Goal: Task Accomplishment & Management: Complete application form

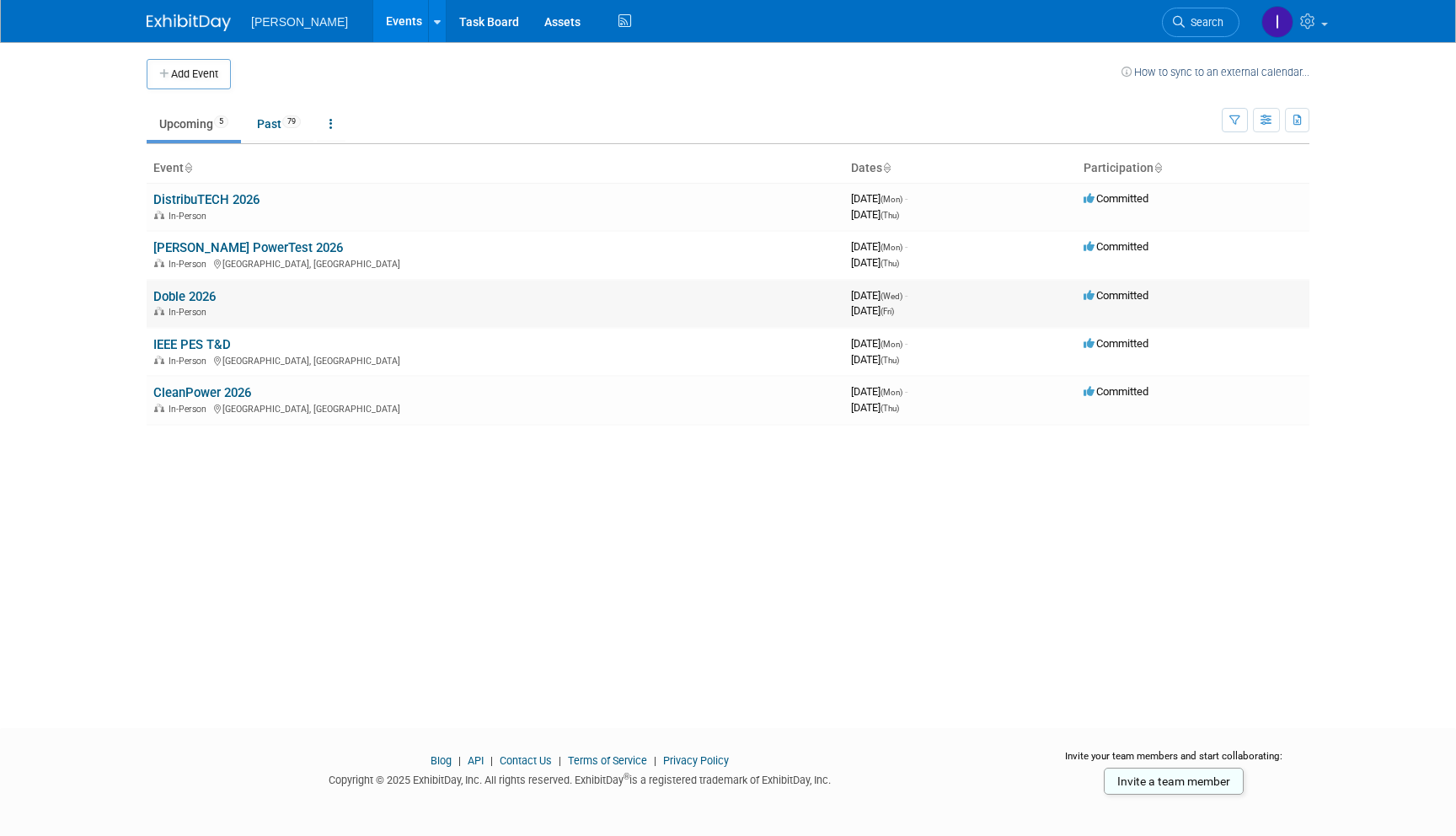
click at [191, 294] on link "Doble 2026" at bounding box center [184, 297] width 62 height 15
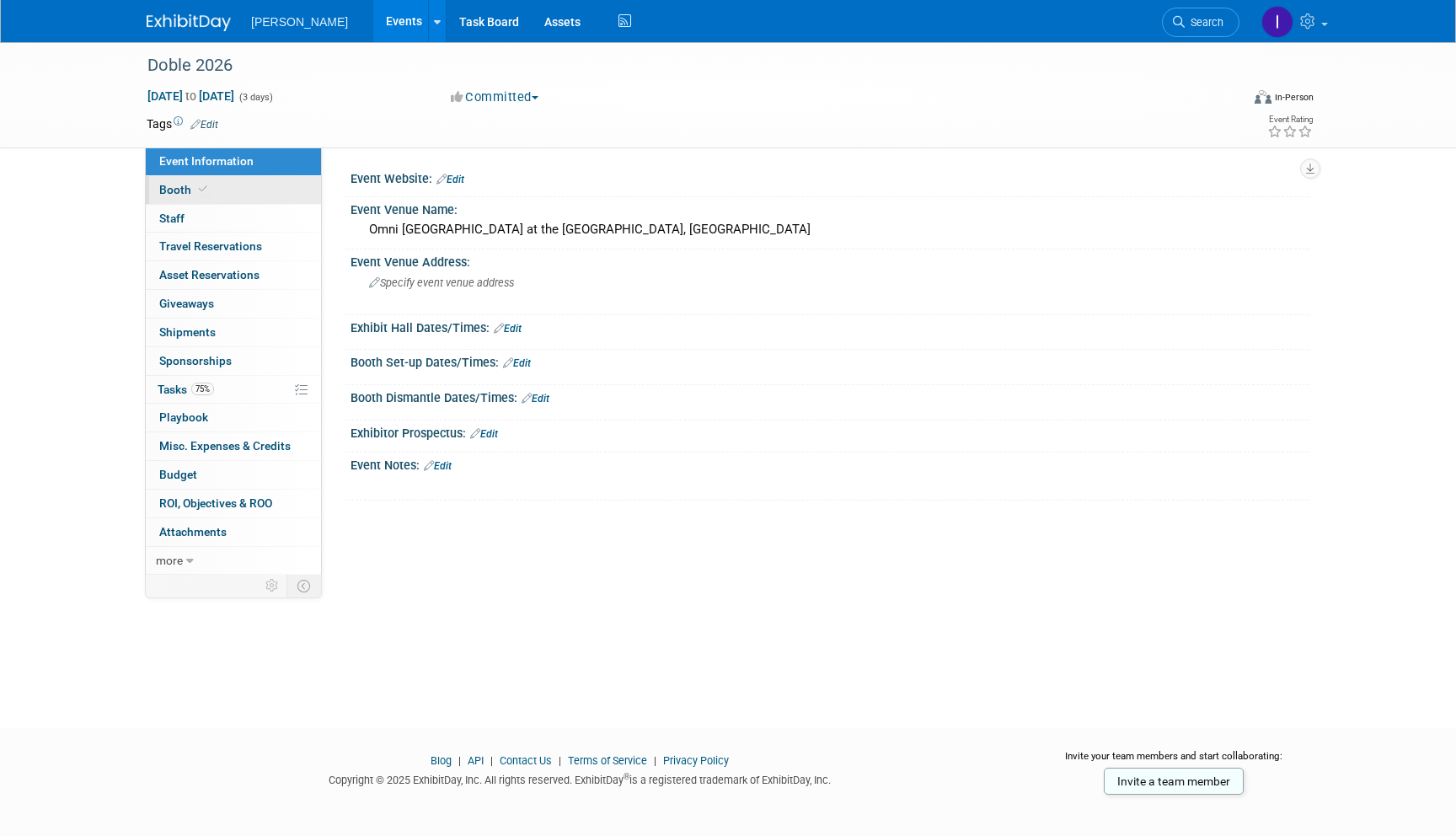
click at [175, 192] on span "Booth" at bounding box center [185, 190] width 51 height 14
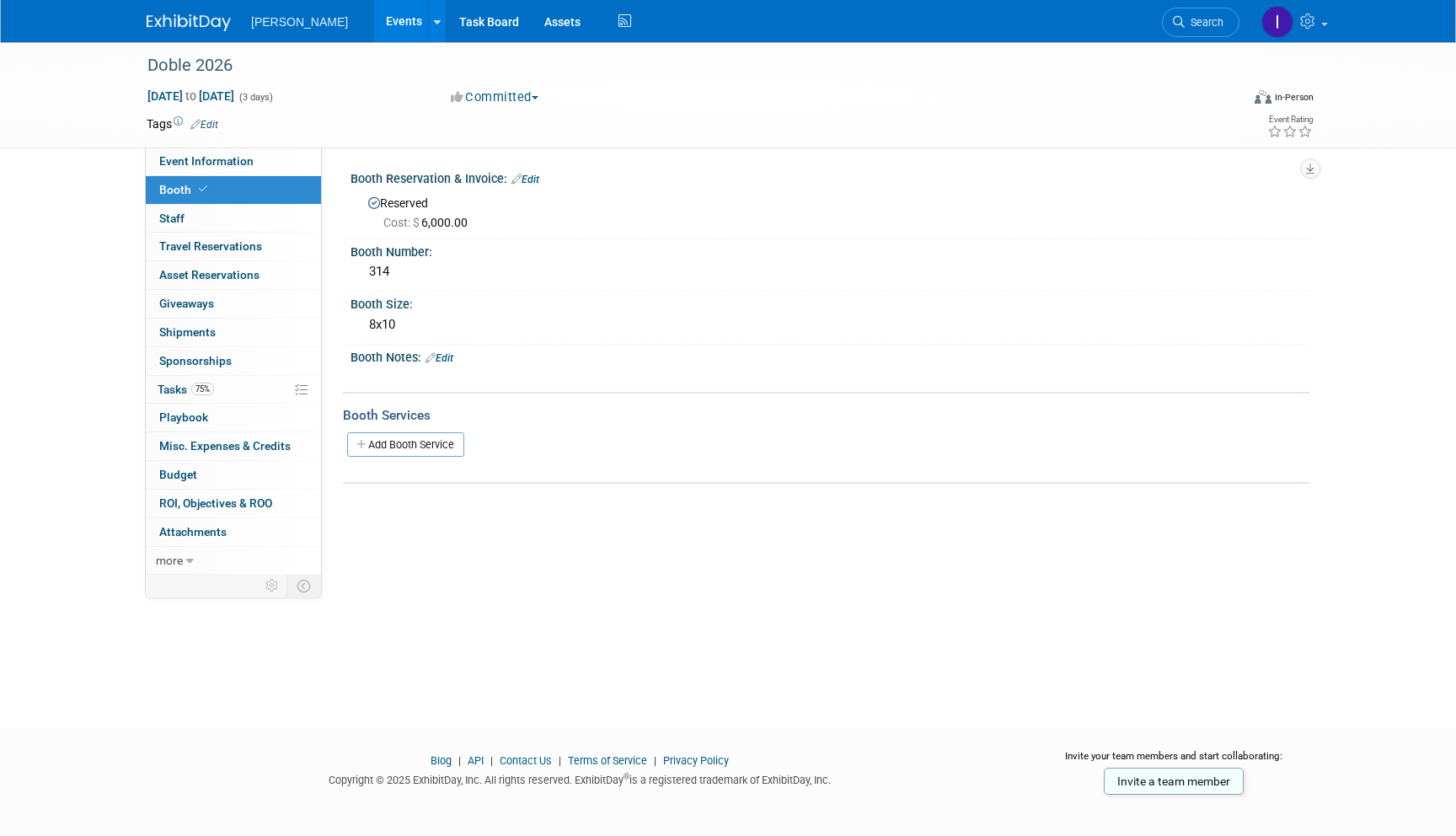
click at [375, 38] on link "Events" at bounding box center [404, 21] width 62 height 42
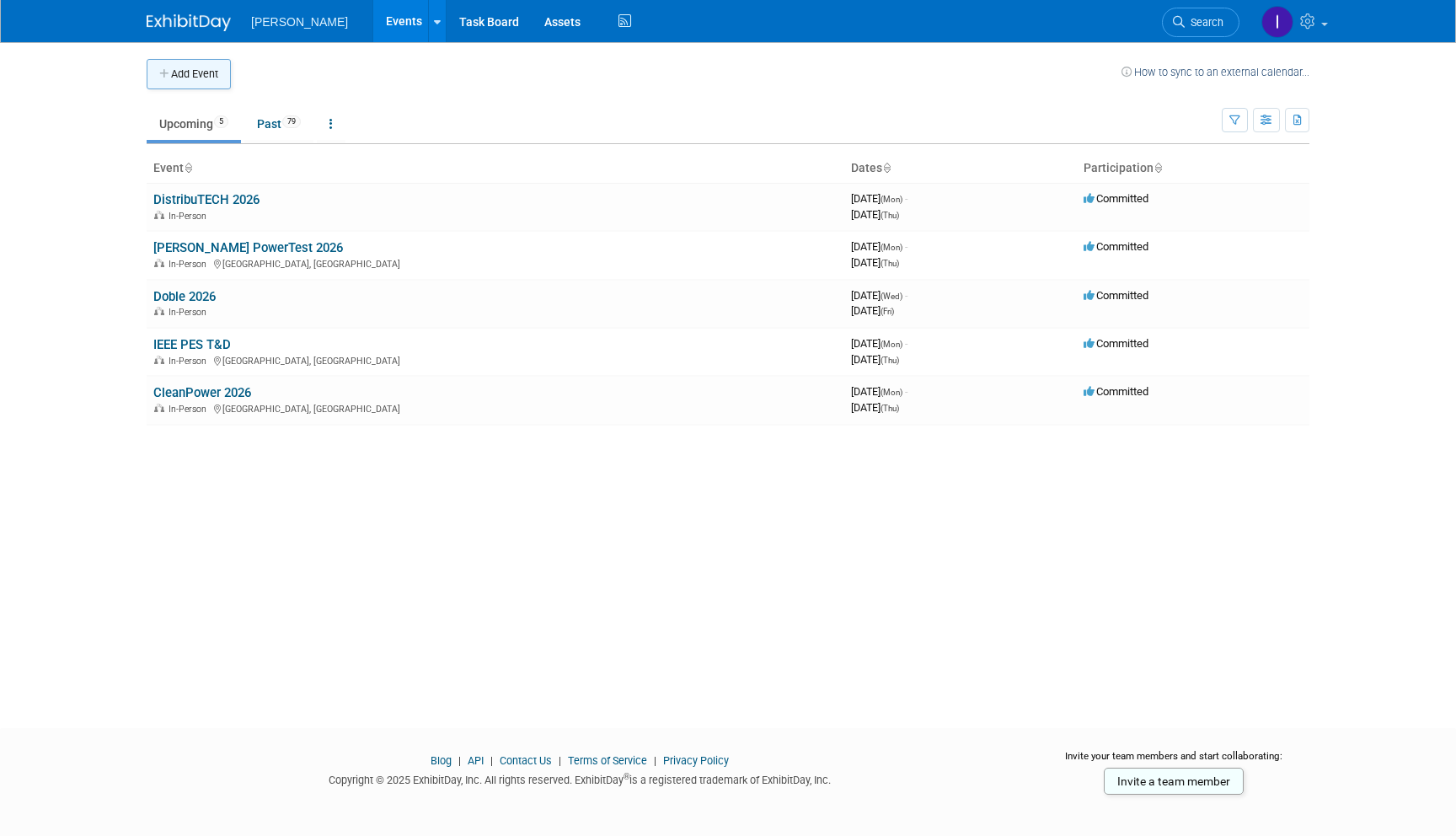
click at [181, 66] on button "Add Event" at bounding box center [188, 74] width 84 height 30
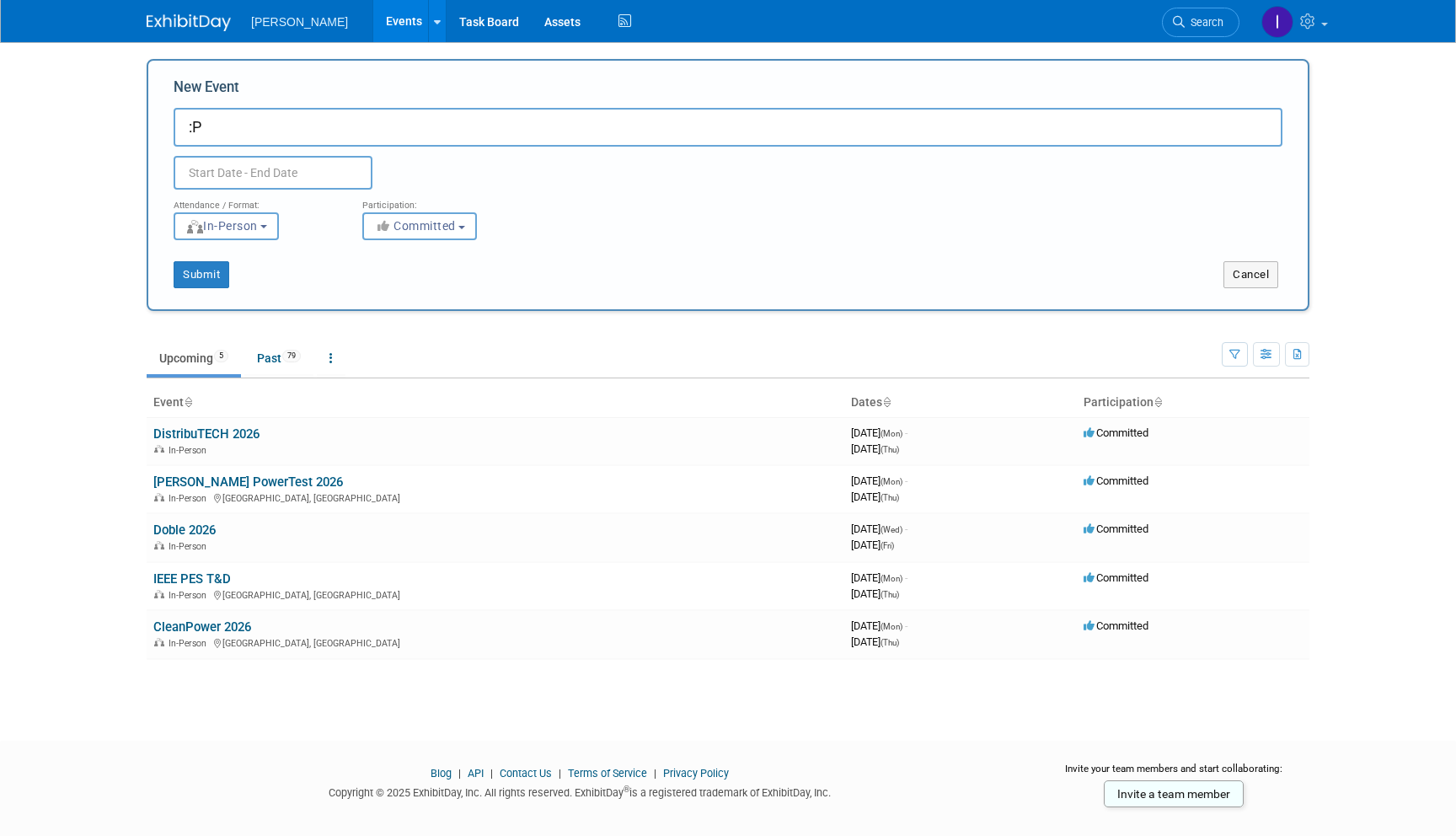
type input ":"
type input "Powergen"
click at [282, 170] on input "text" at bounding box center [273, 172] width 199 height 33
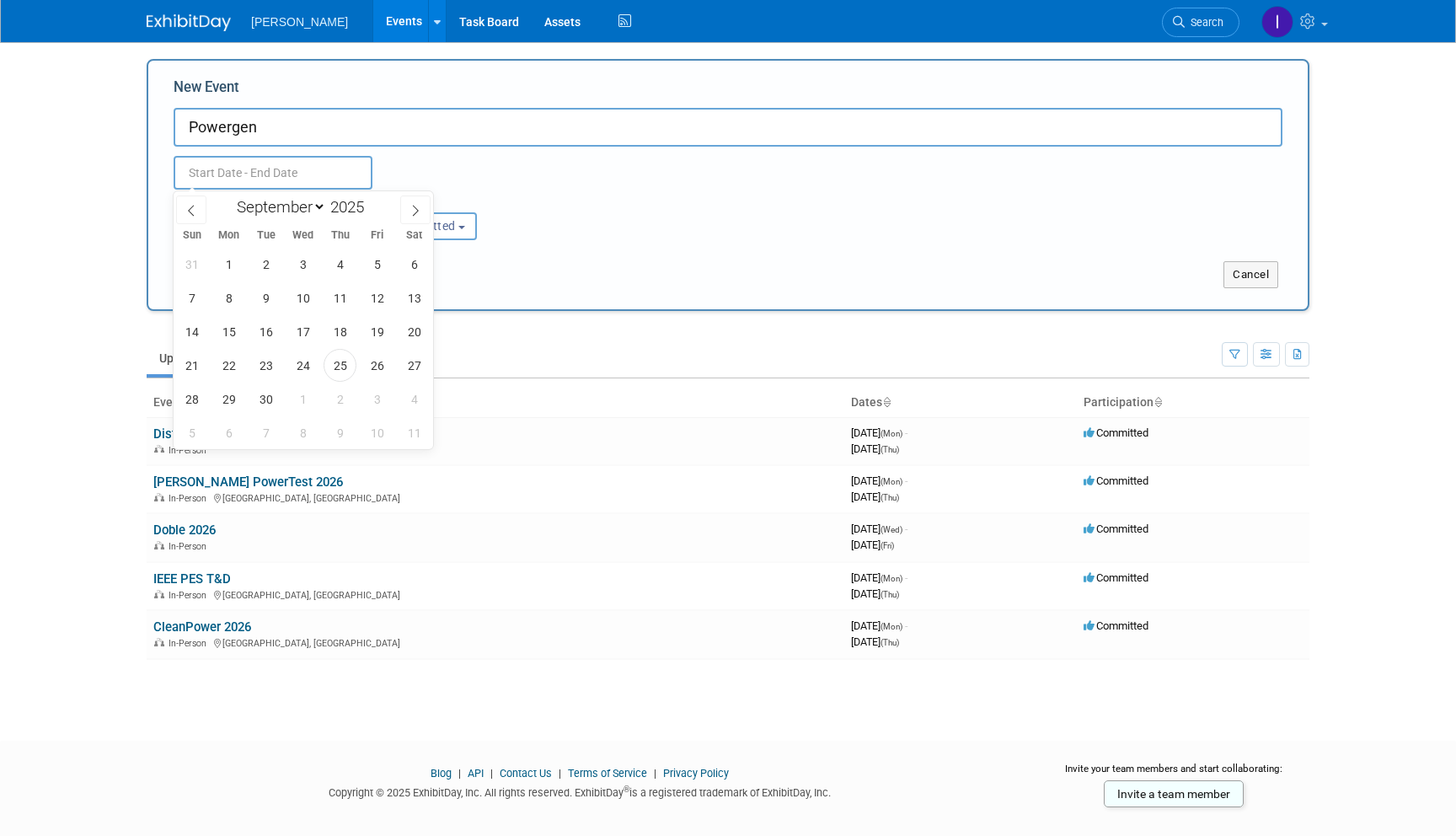
click at [399, 211] on div "January February March April May June July August September October November De…" at bounding box center [302, 205] width 194 height 28
click at [414, 208] on icon at bounding box center [416, 210] width 12 height 12
select select "11"
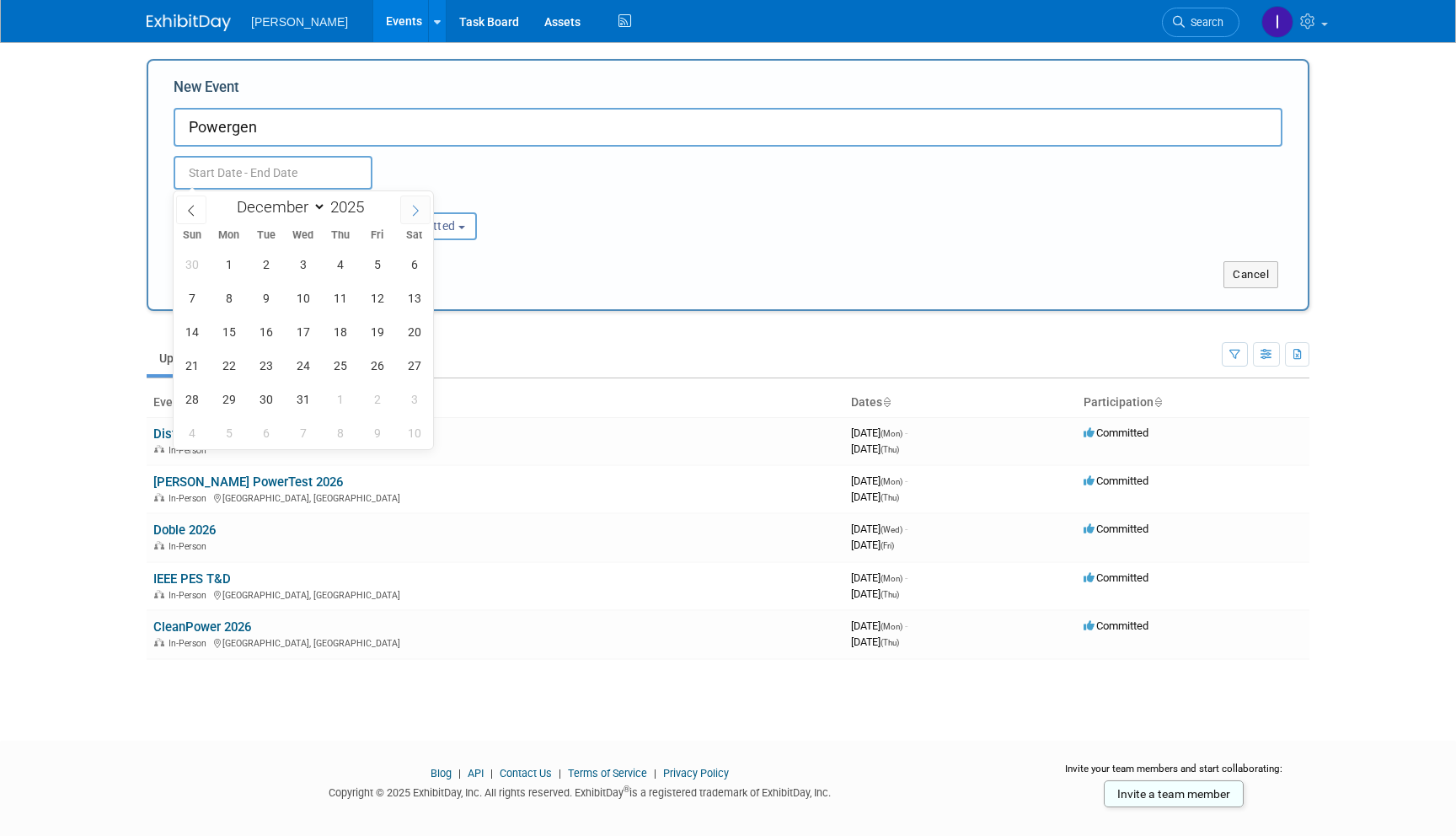
click at [414, 208] on icon at bounding box center [416, 210] width 12 height 12
type input "2026"
click at [414, 208] on icon at bounding box center [416, 210] width 12 height 12
click at [211, 195] on div "January February March April May June July August September October November De…" at bounding box center [302, 205] width 194 height 28
click at [189, 206] on icon at bounding box center [192, 210] width 12 height 12
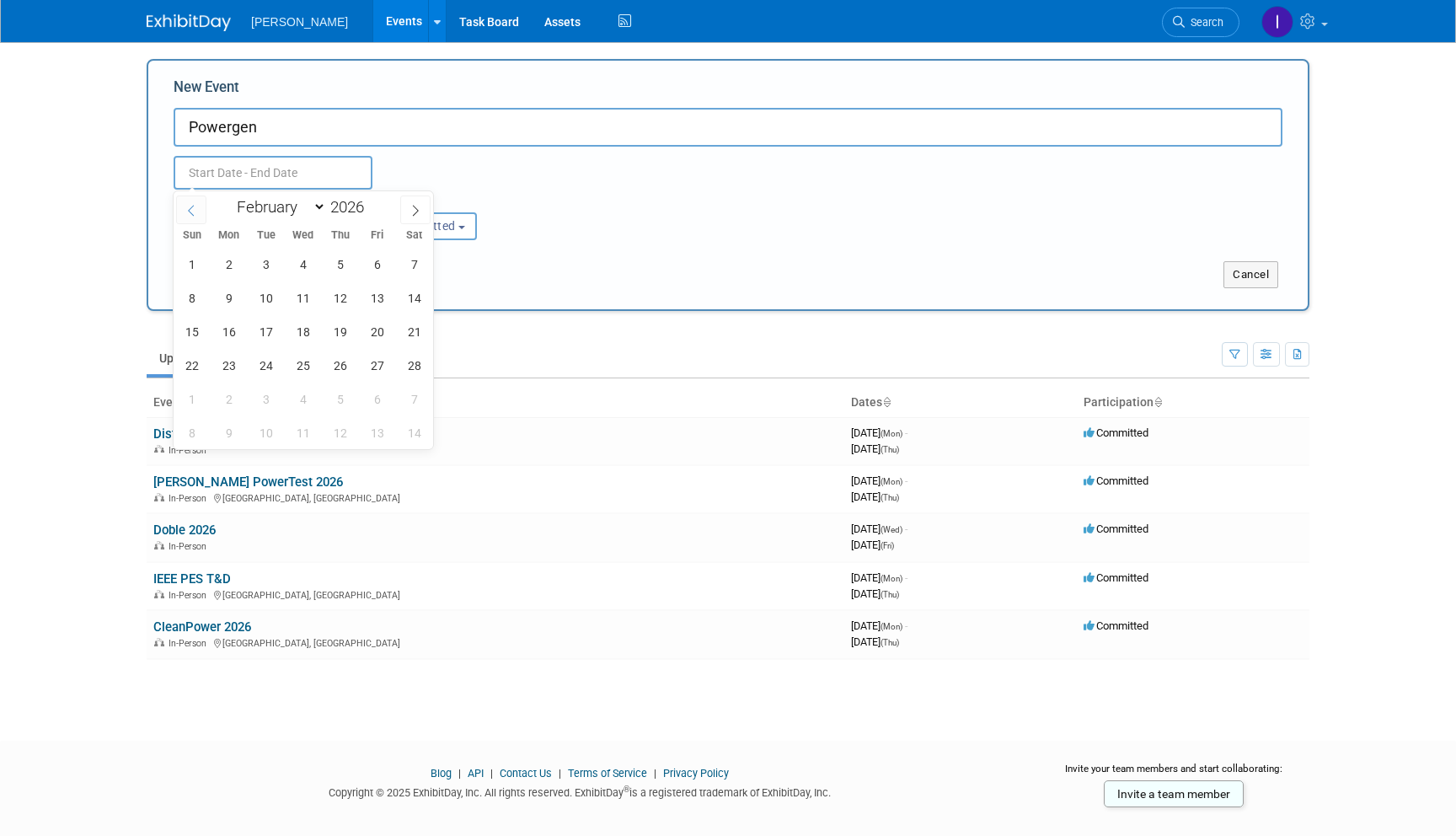
select select "0"
click at [273, 368] on span "20" at bounding box center [265, 365] width 33 height 33
click at [342, 367] on span "22" at bounding box center [340, 365] width 33 height 33
type input "Jan 20, 2026 to Jan 22, 2026"
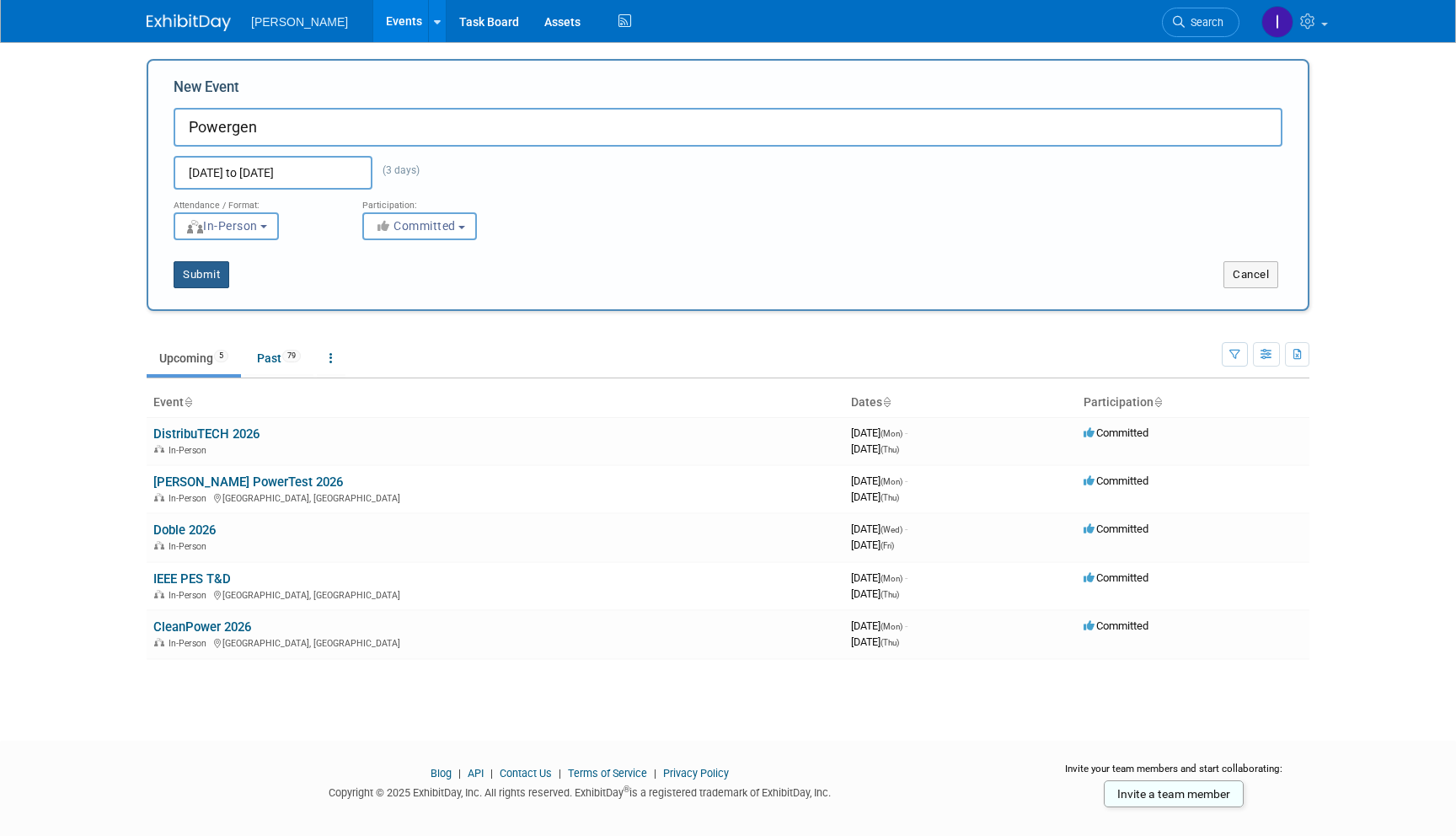
click at [202, 281] on button "Submit" at bounding box center [201, 275] width 56 height 27
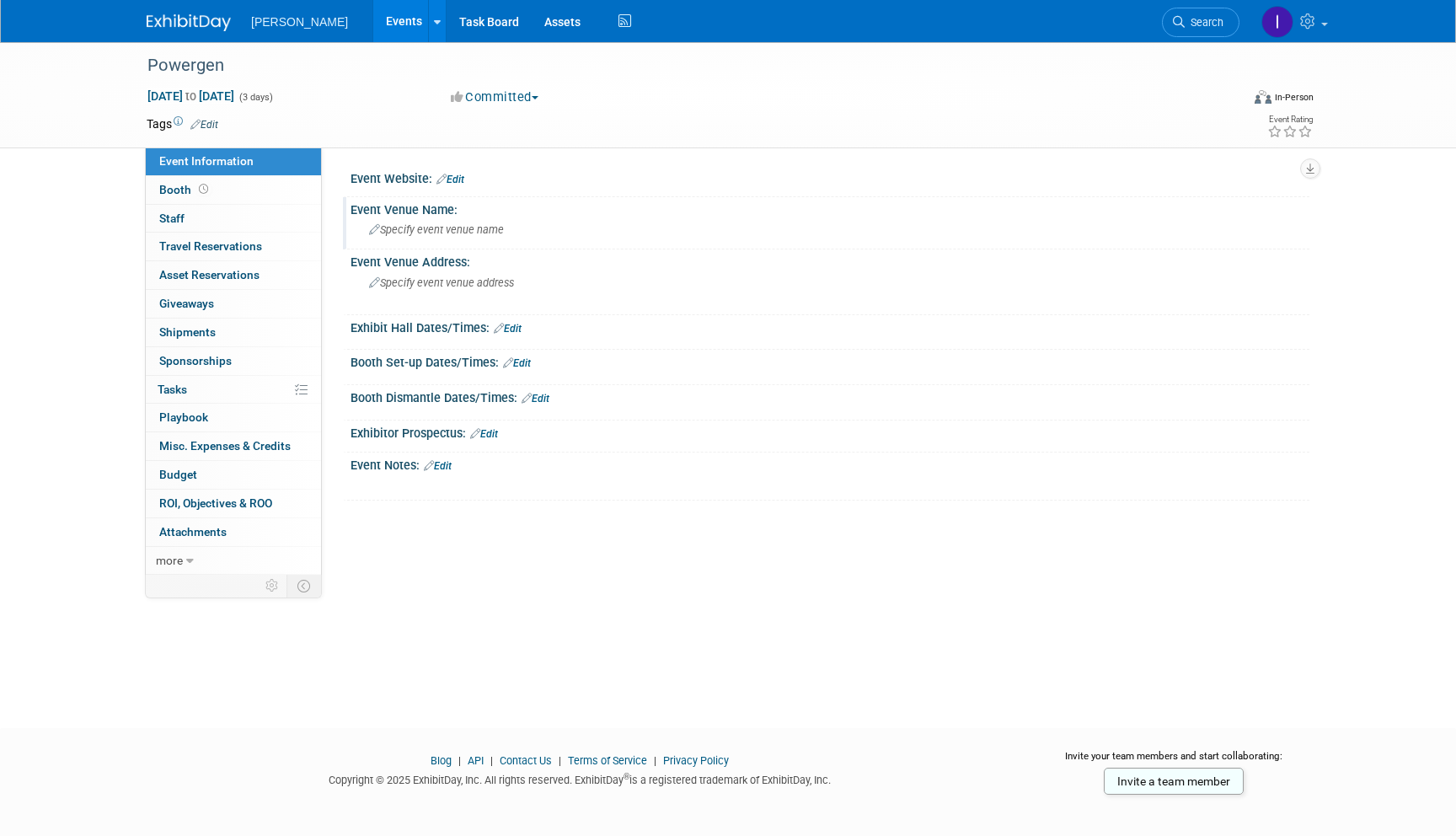
click at [400, 236] on div "Specify event venue name" at bounding box center [829, 229] width 934 height 27
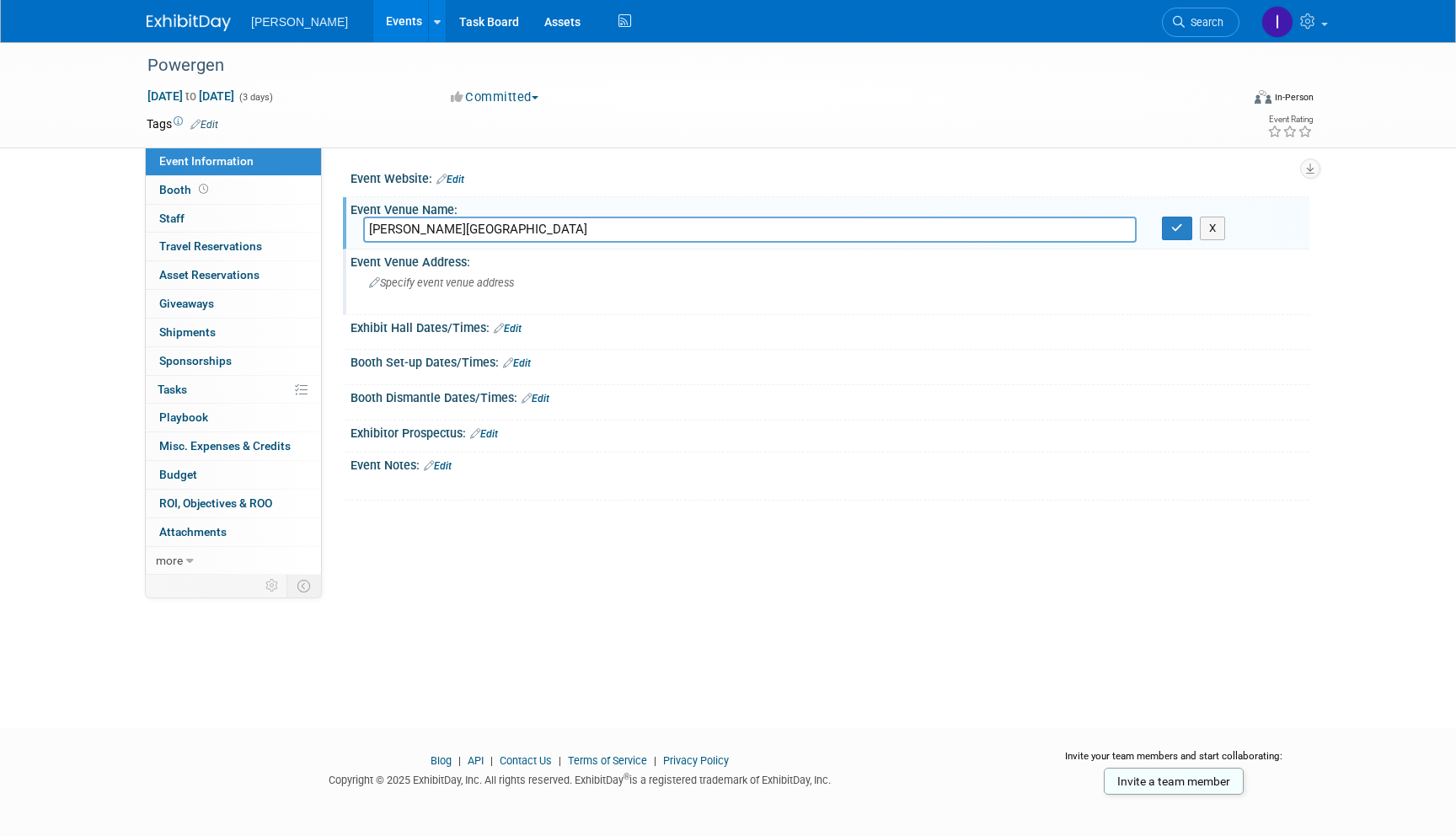
type input "Henry B. Gonzales Convention Center"
click at [410, 288] on span "Specify event venue address" at bounding box center [441, 282] width 145 height 13
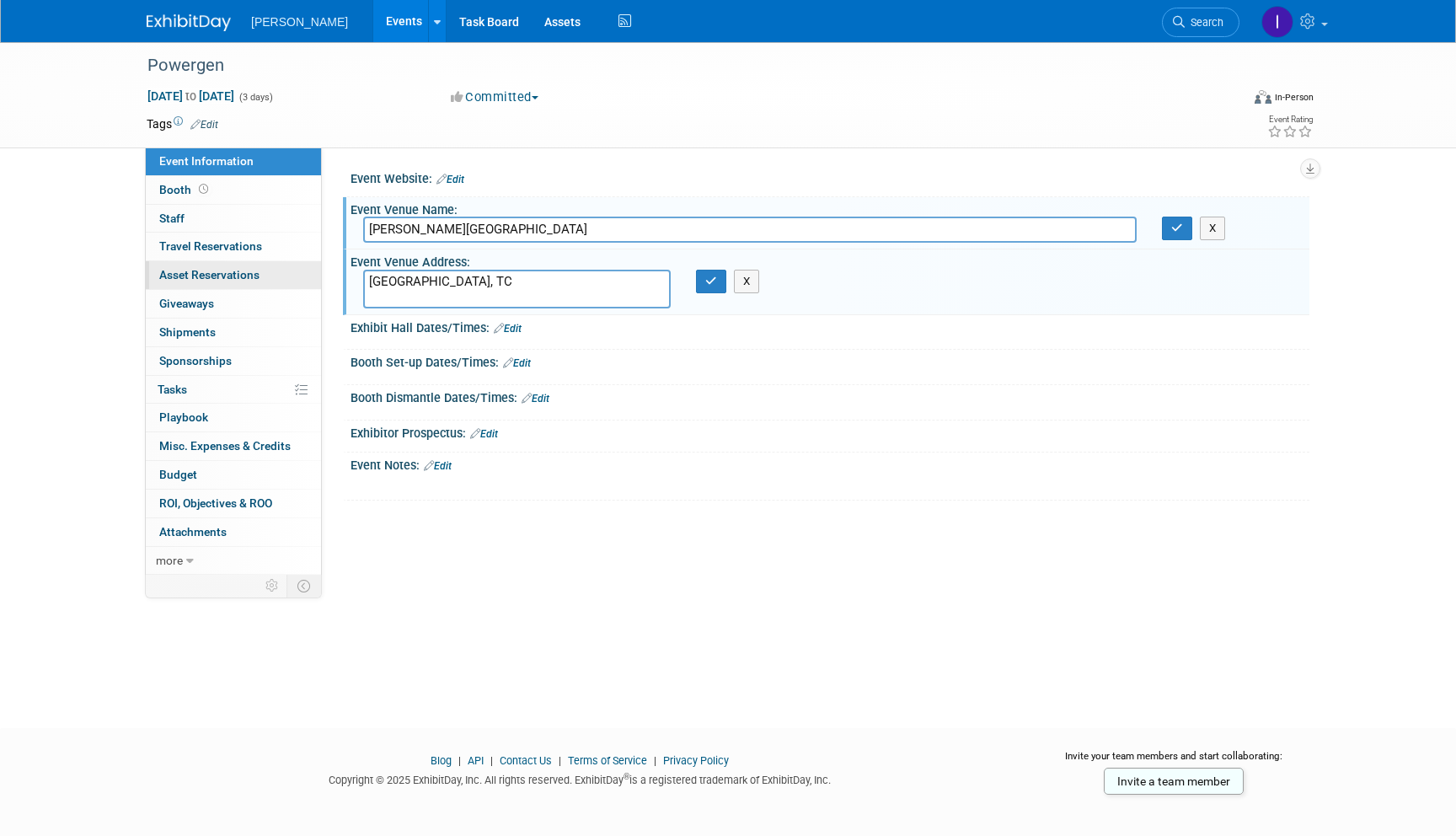
drag, startPoint x: 438, startPoint y: 276, endPoint x: 294, endPoint y: 267, distance: 144.3
click at [294, 267] on div "Event Information Event Info Booth Booth 0 Staff 0 Staff 0 Travel Reservations …" at bounding box center [728, 308] width 1188 height 532
type textarea "[GEOGRAPHIC_DATA], [GEOGRAPHIC_DATA]"
click at [705, 292] on button "button" at bounding box center [710, 282] width 30 height 24
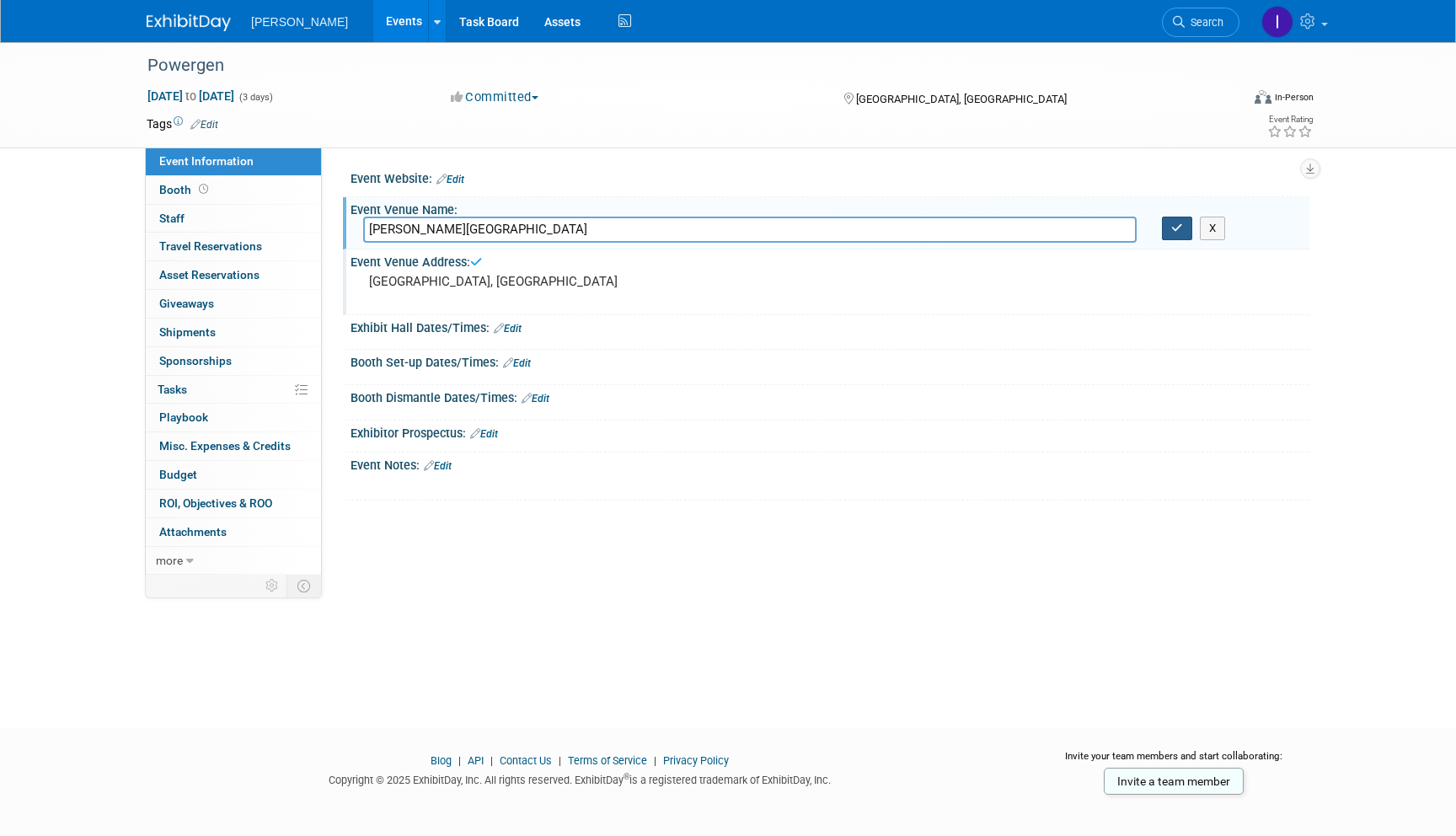
click at [1169, 227] on button "button" at bounding box center [1177, 228] width 30 height 24
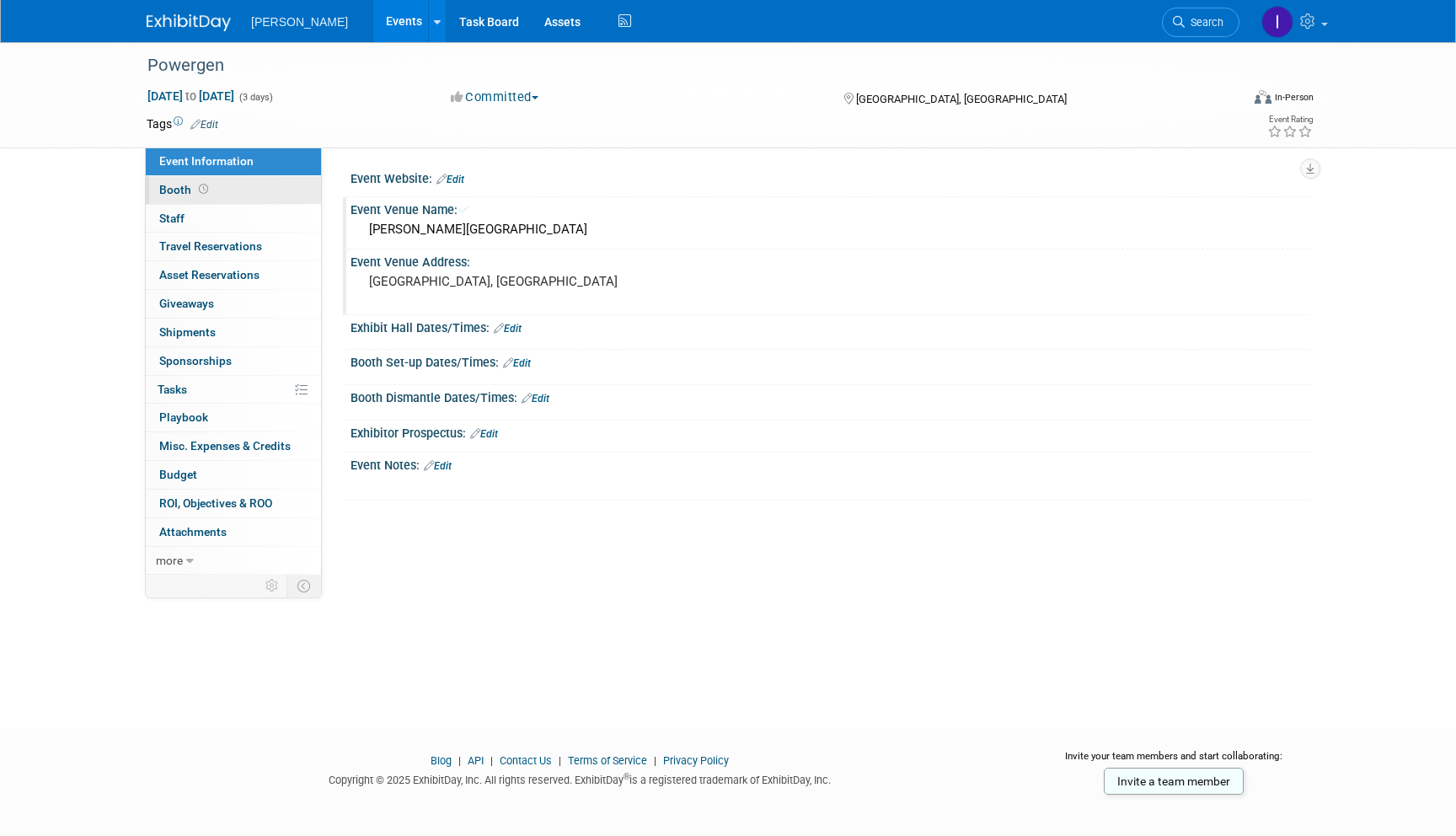
click at [198, 195] on span "Booth" at bounding box center [185, 190] width 52 height 14
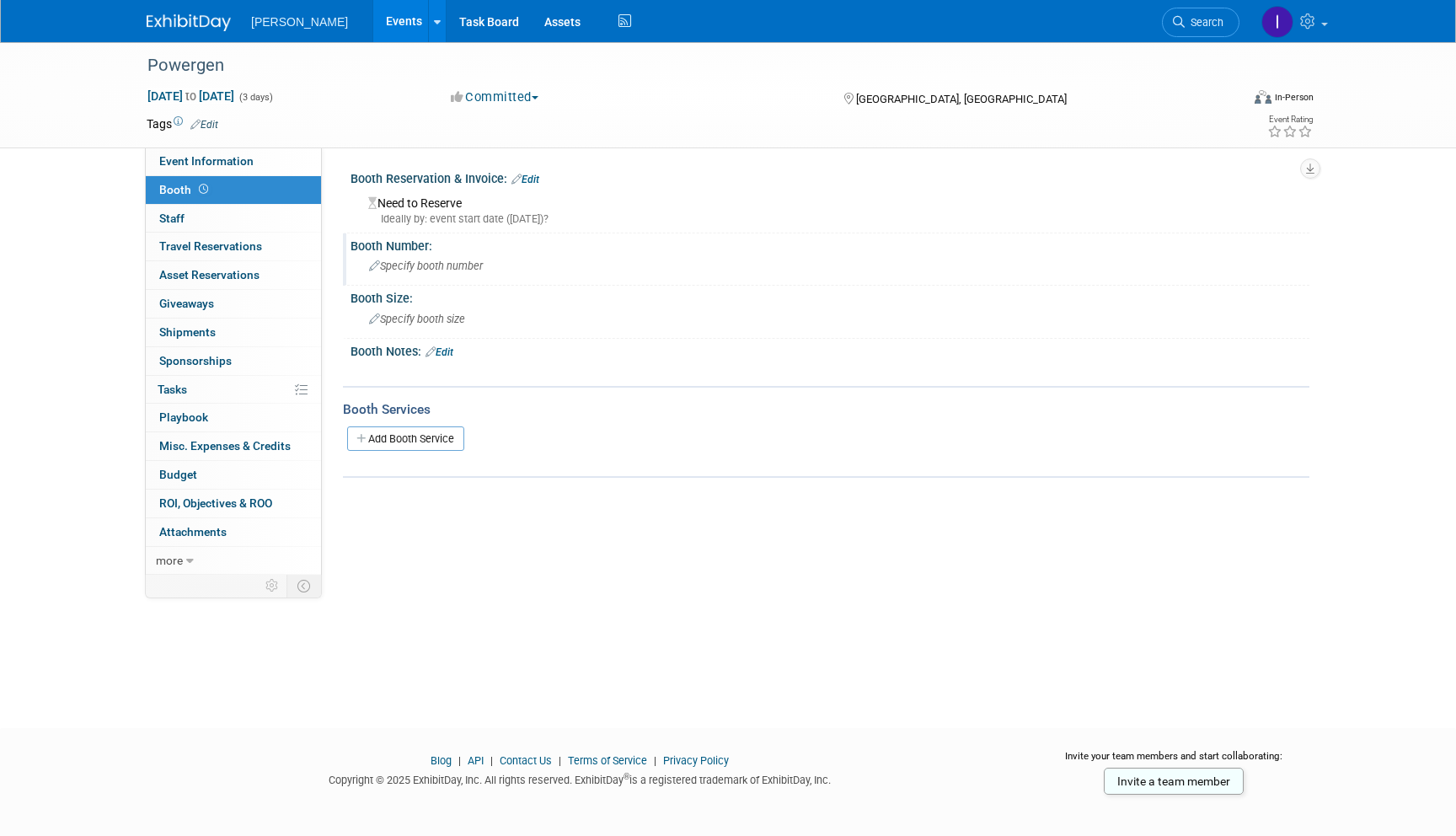
click at [401, 264] on span "Specify booth number" at bounding box center [425, 265] width 114 height 13
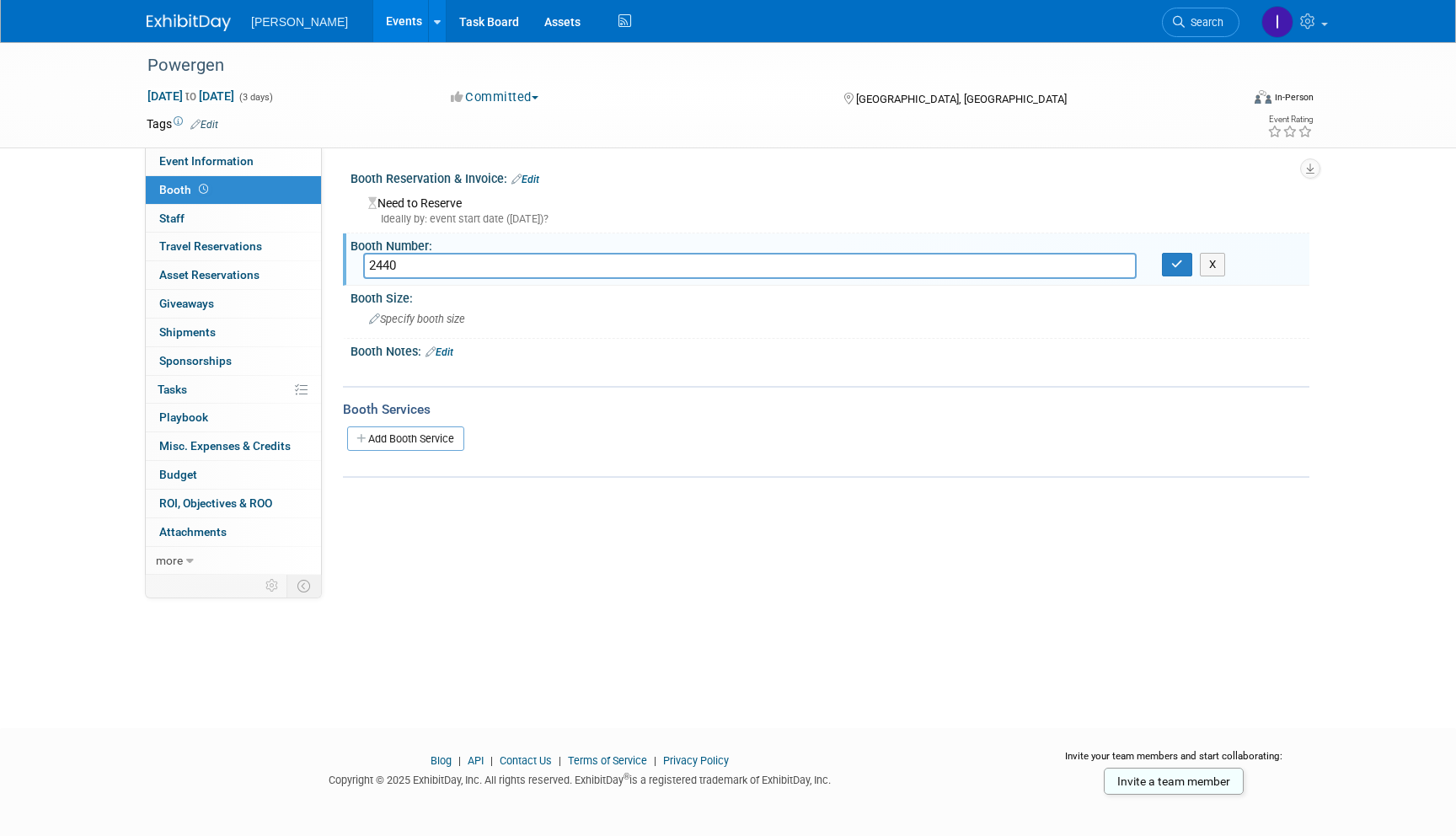
type input "2440"
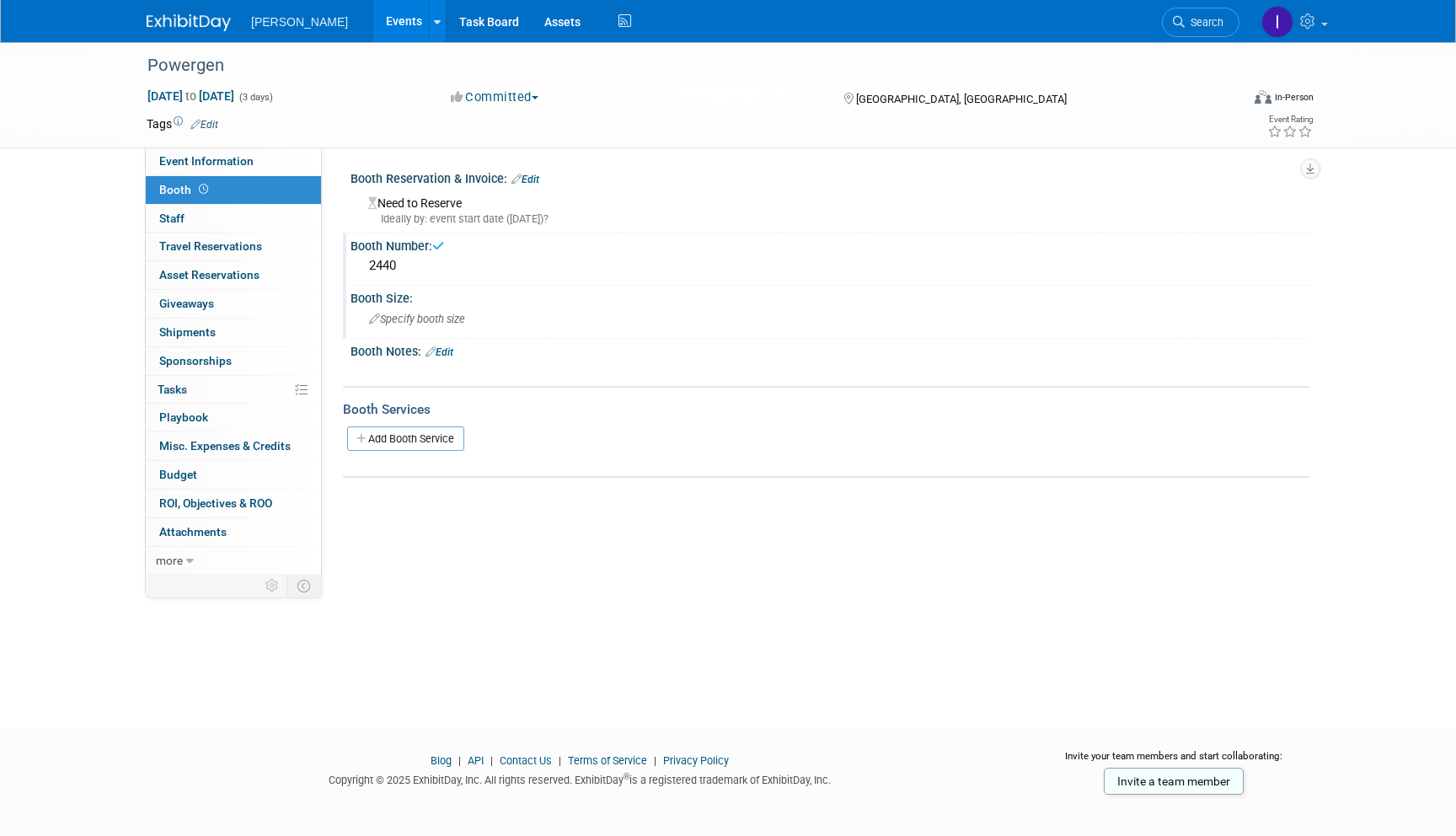
click at [505, 312] on div "Specify booth size" at bounding box center [829, 318] width 934 height 27
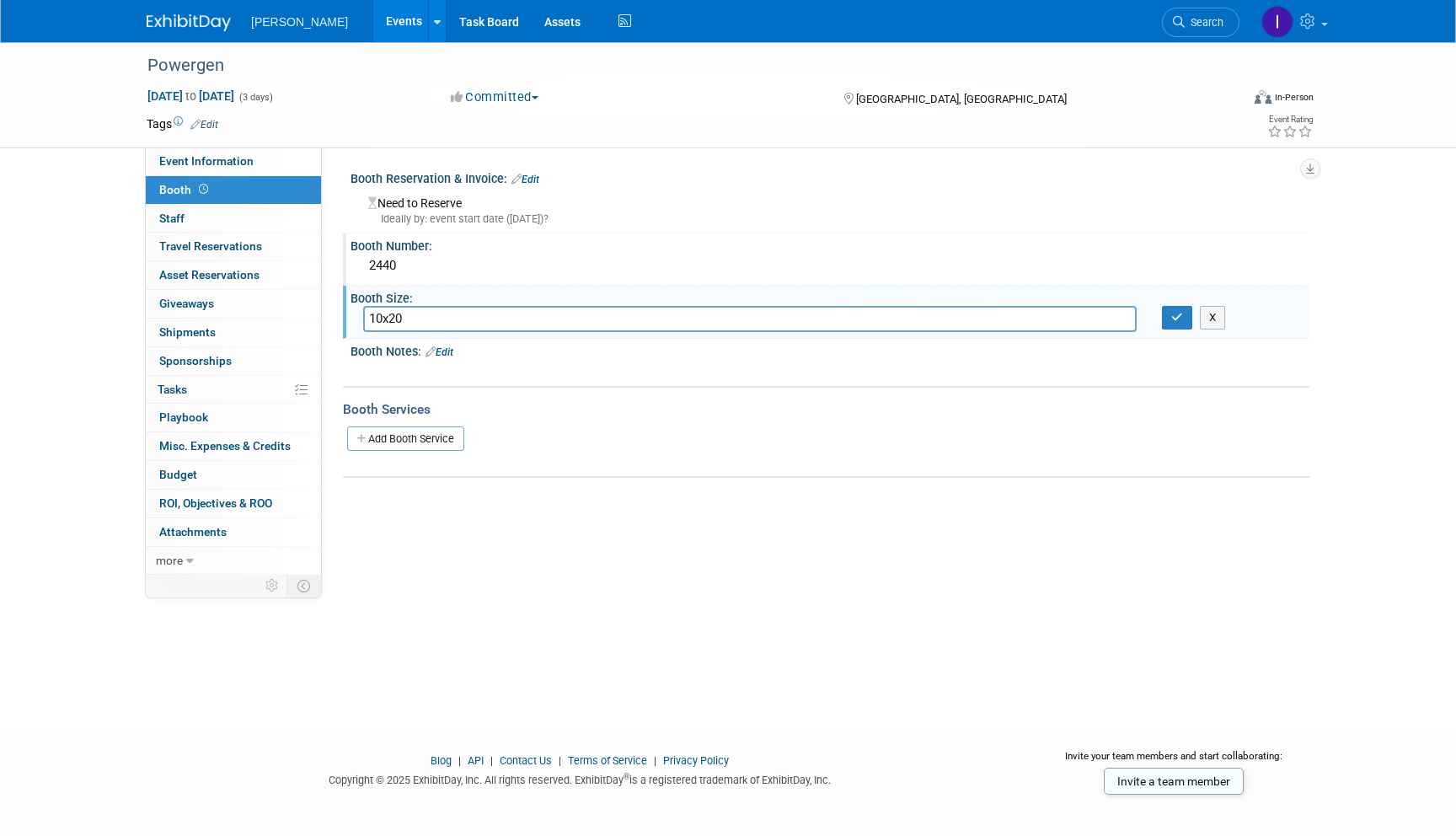
type input "10x20"
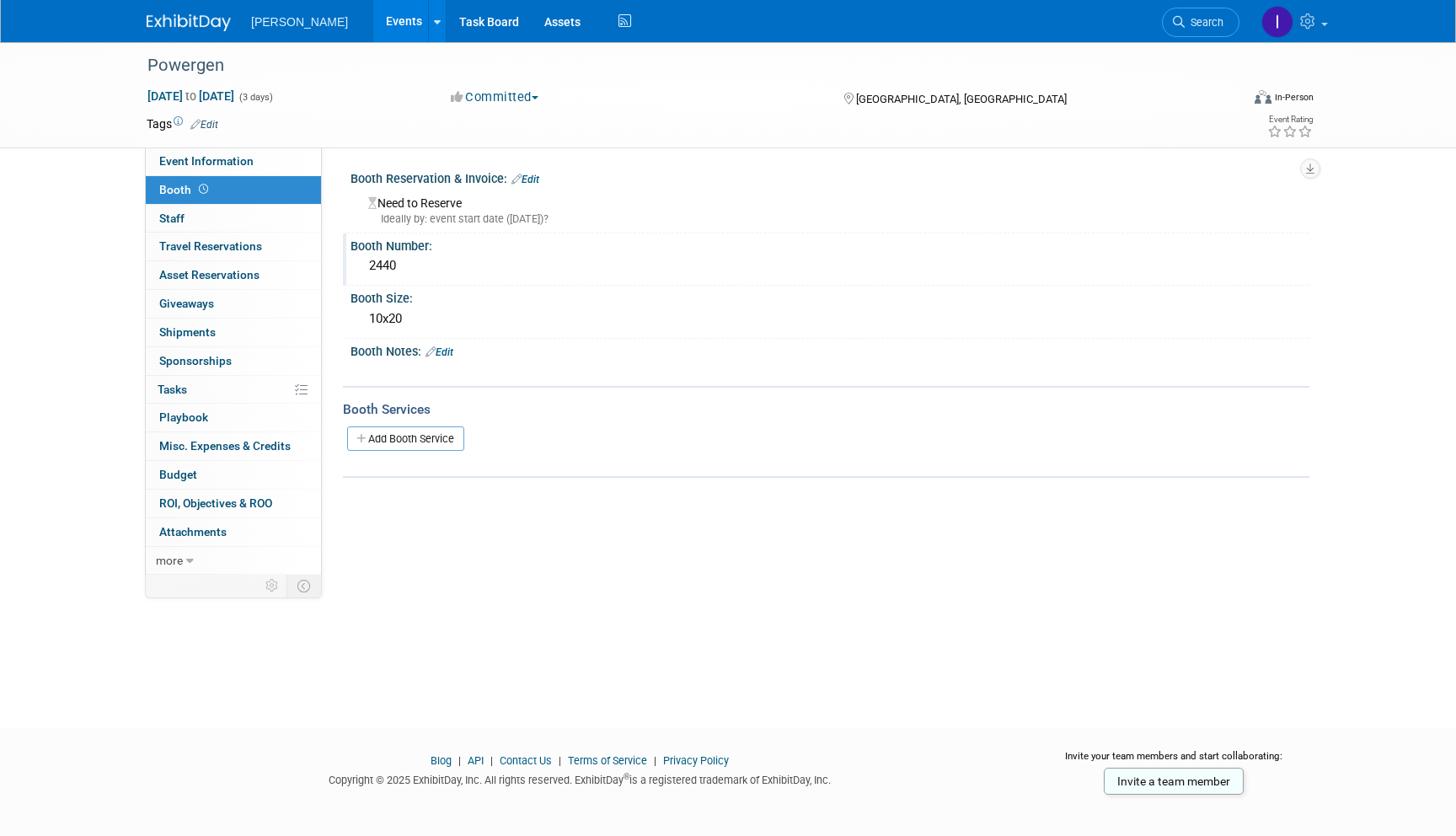
click at [380, 25] on link "Events" at bounding box center [404, 21] width 62 height 42
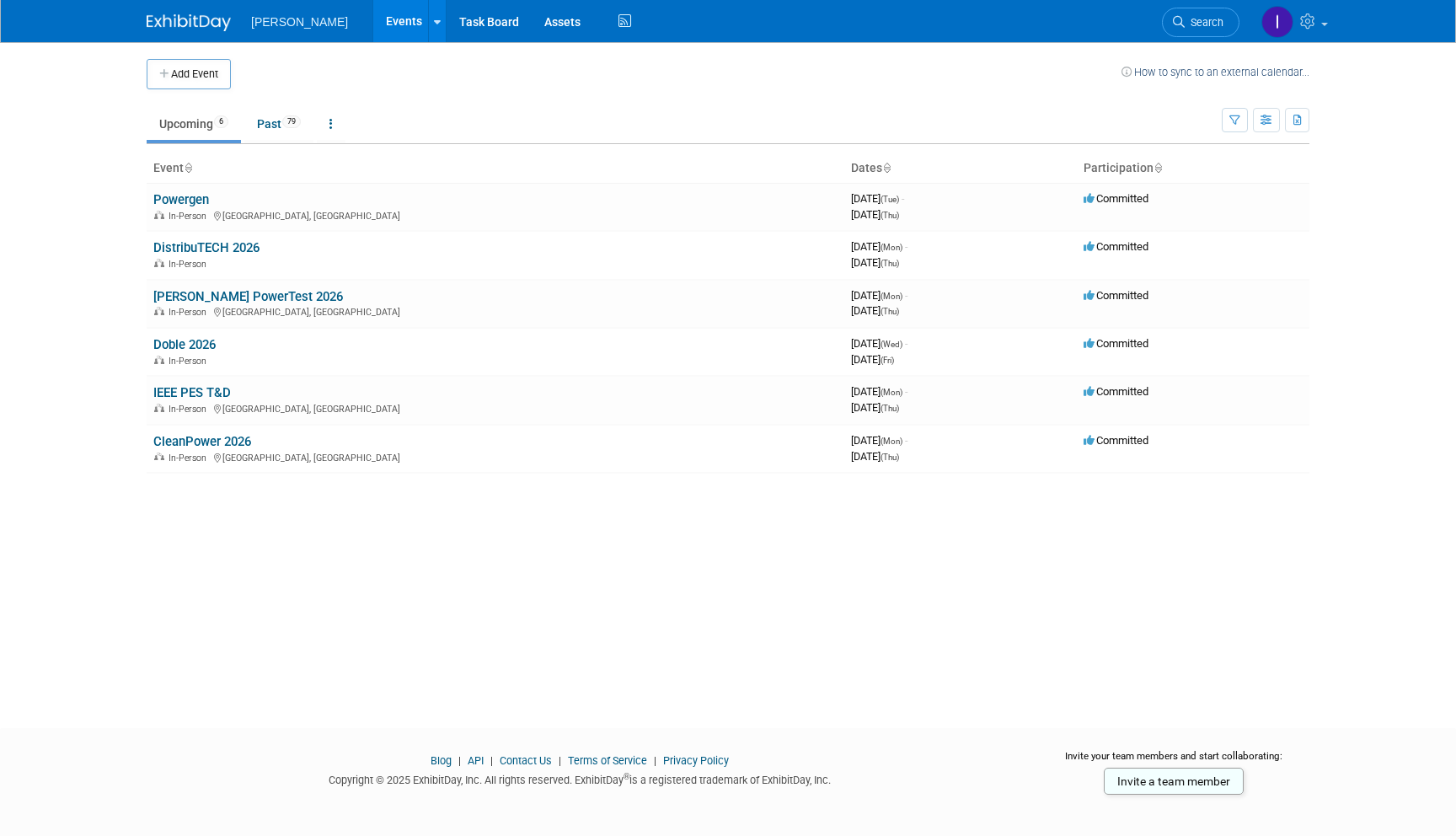
click at [914, 21] on div "Sunbelt Solomon Events Add Event Bulk Upload Events Shareable Event Boards Rece…" at bounding box center [728, 21] width 1163 height 42
click at [193, 86] on button "Add Event" at bounding box center [188, 74] width 84 height 30
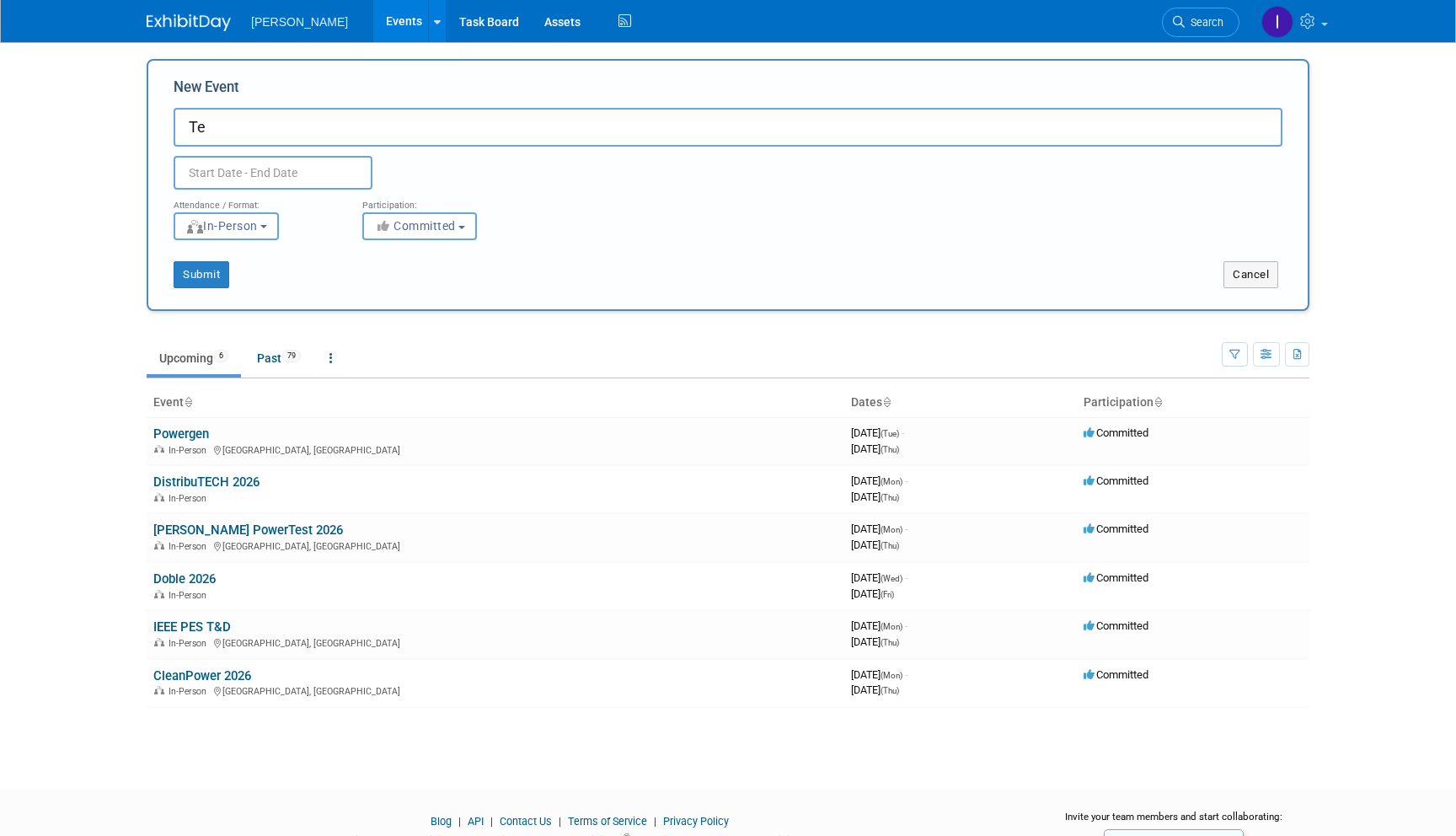
type input "T"
type input "NRECA TechAdvantage"
click at [218, 282] on button "Submit" at bounding box center [201, 275] width 56 height 27
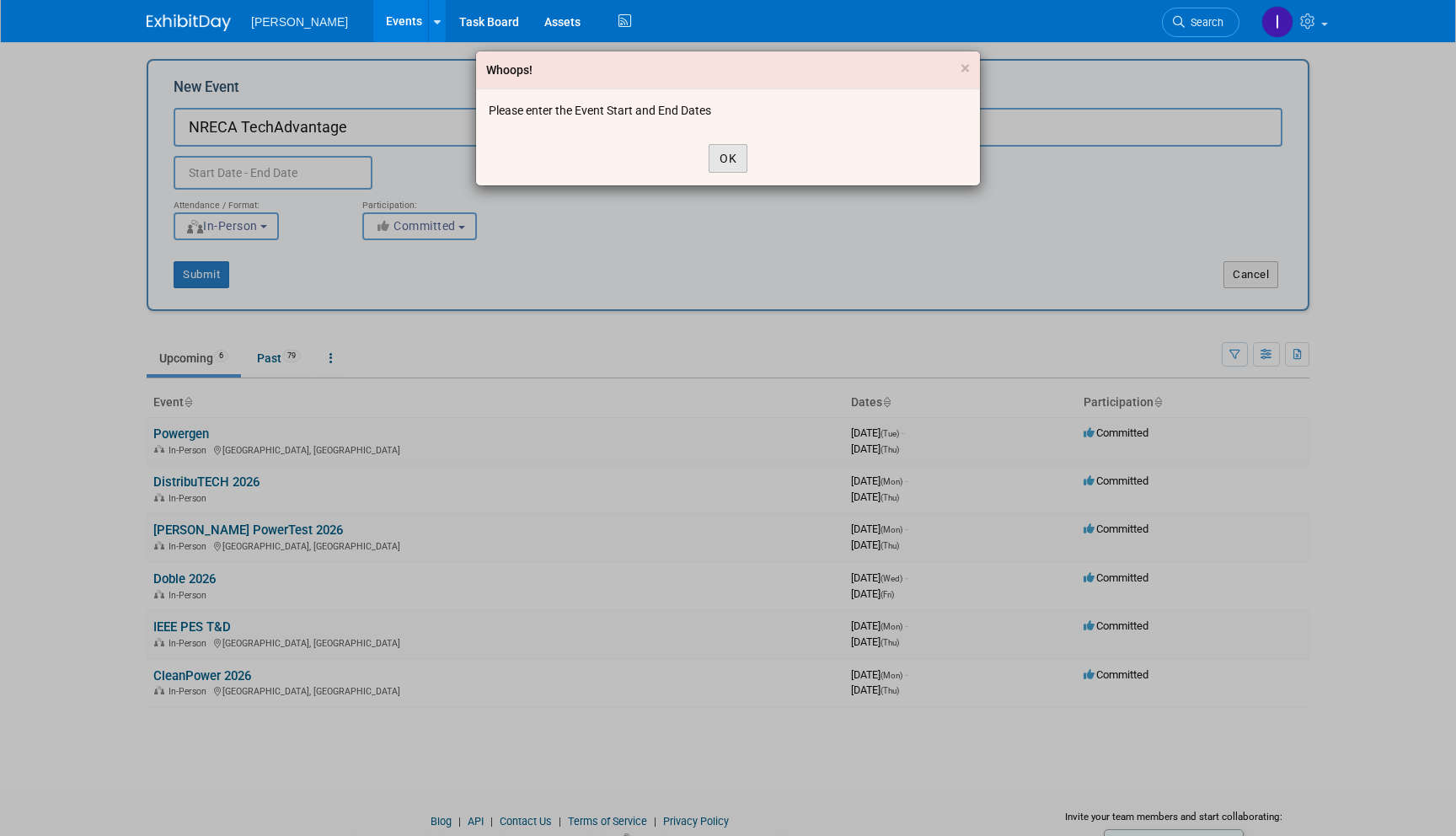
click at [712, 144] on button "OK" at bounding box center [728, 157] width 39 height 28
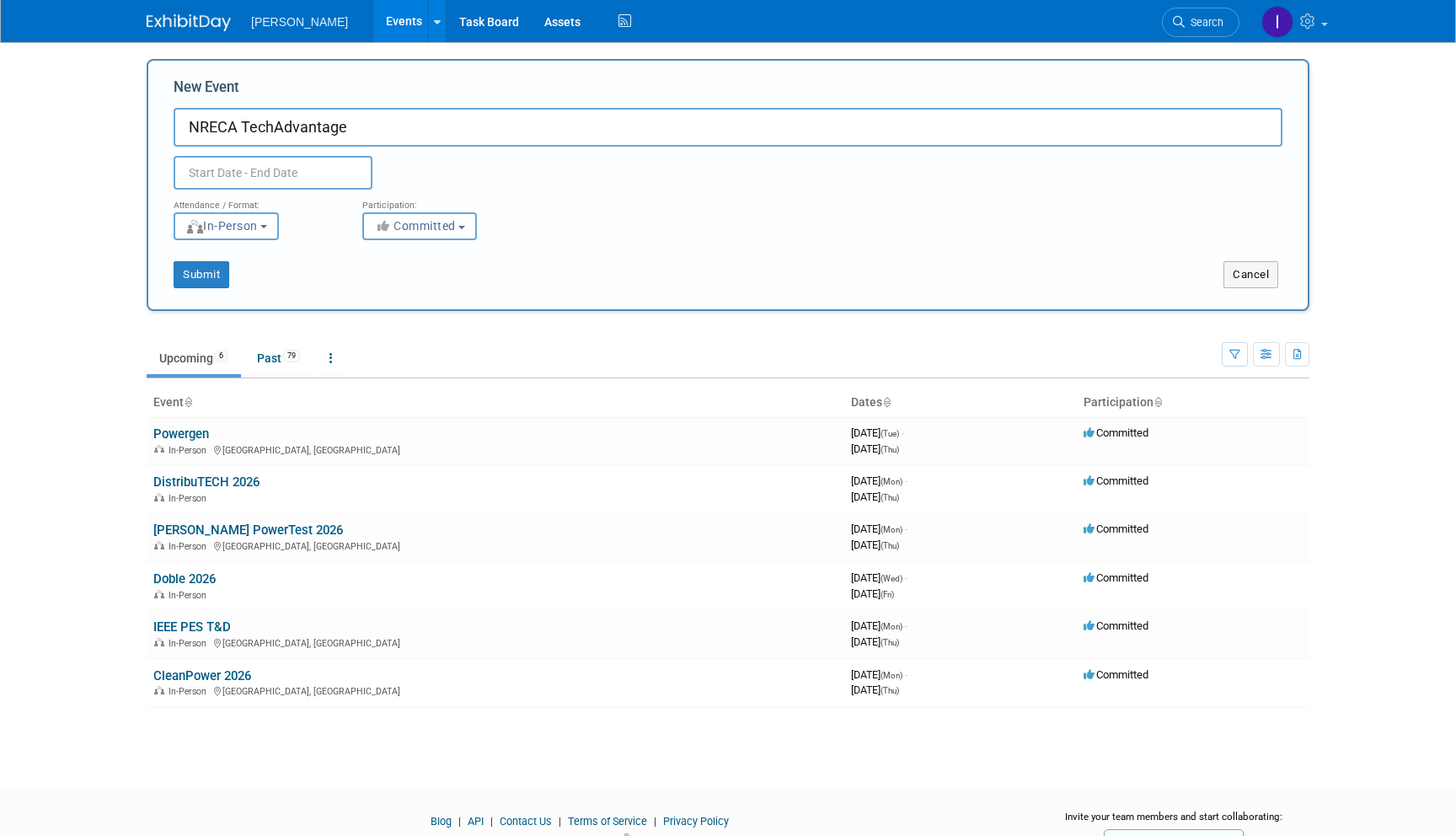
click at [348, 166] on input "text" at bounding box center [273, 172] width 199 height 33
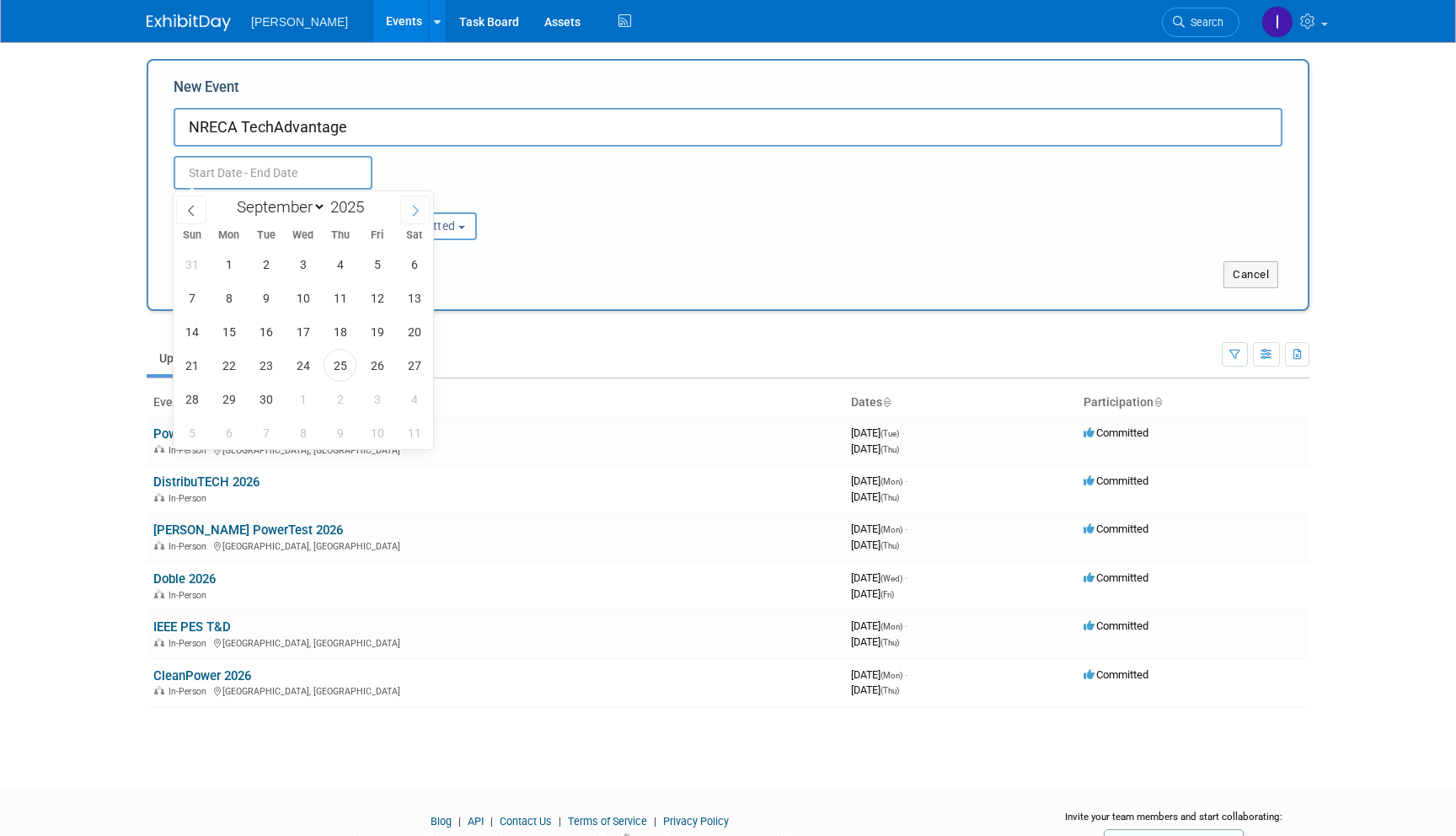
click at [405, 202] on span at bounding box center [415, 209] width 30 height 28
select select "11"
click at [405, 202] on span at bounding box center [415, 209] width 30 height 28
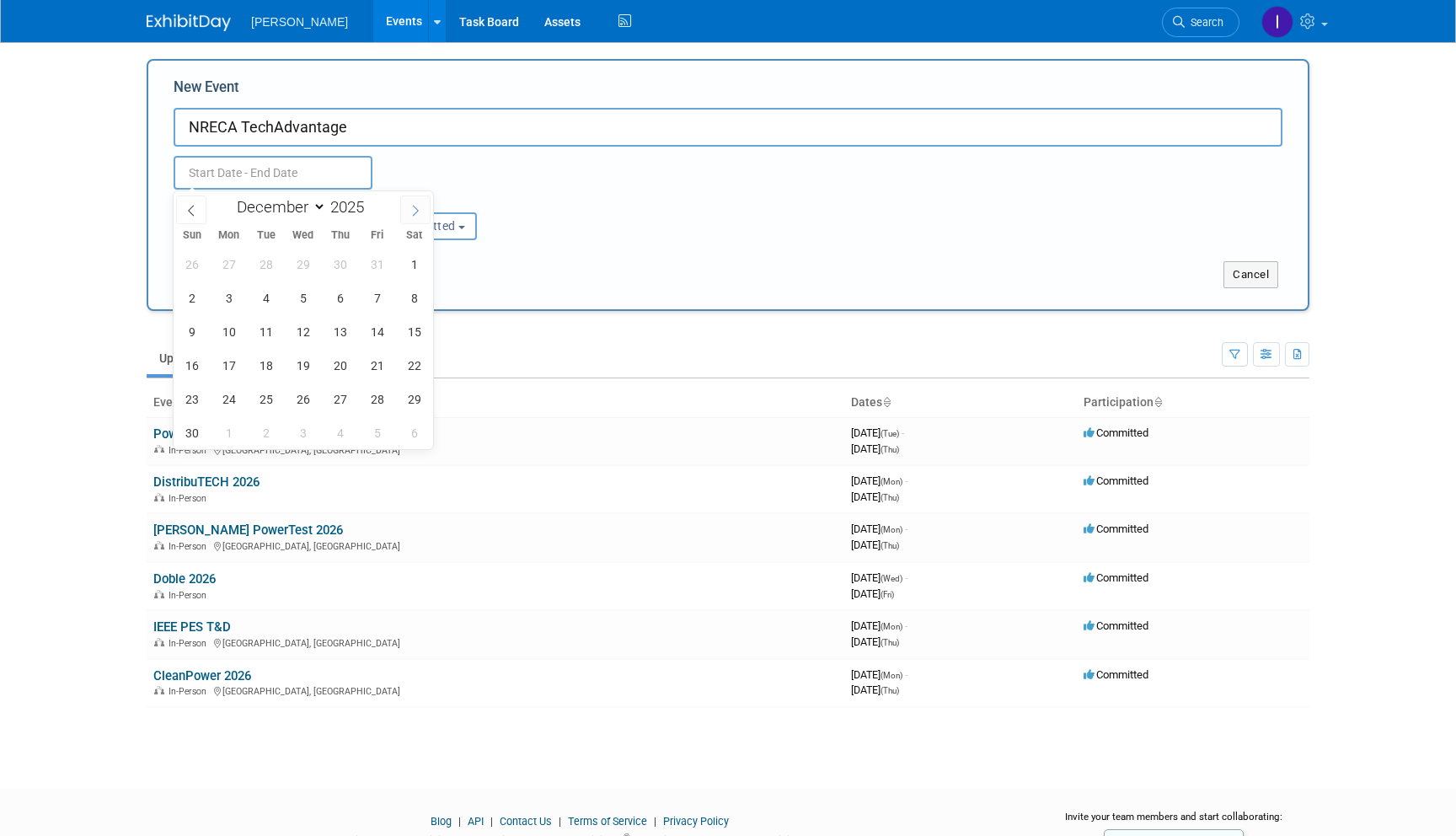
type input "2026"
click at [405, 202] on span at bounding box center [415, 209] width 30 height 28
select select "2"
click at [229, 298] on span "9" at bounding box center [229, 298] width 33 height 33
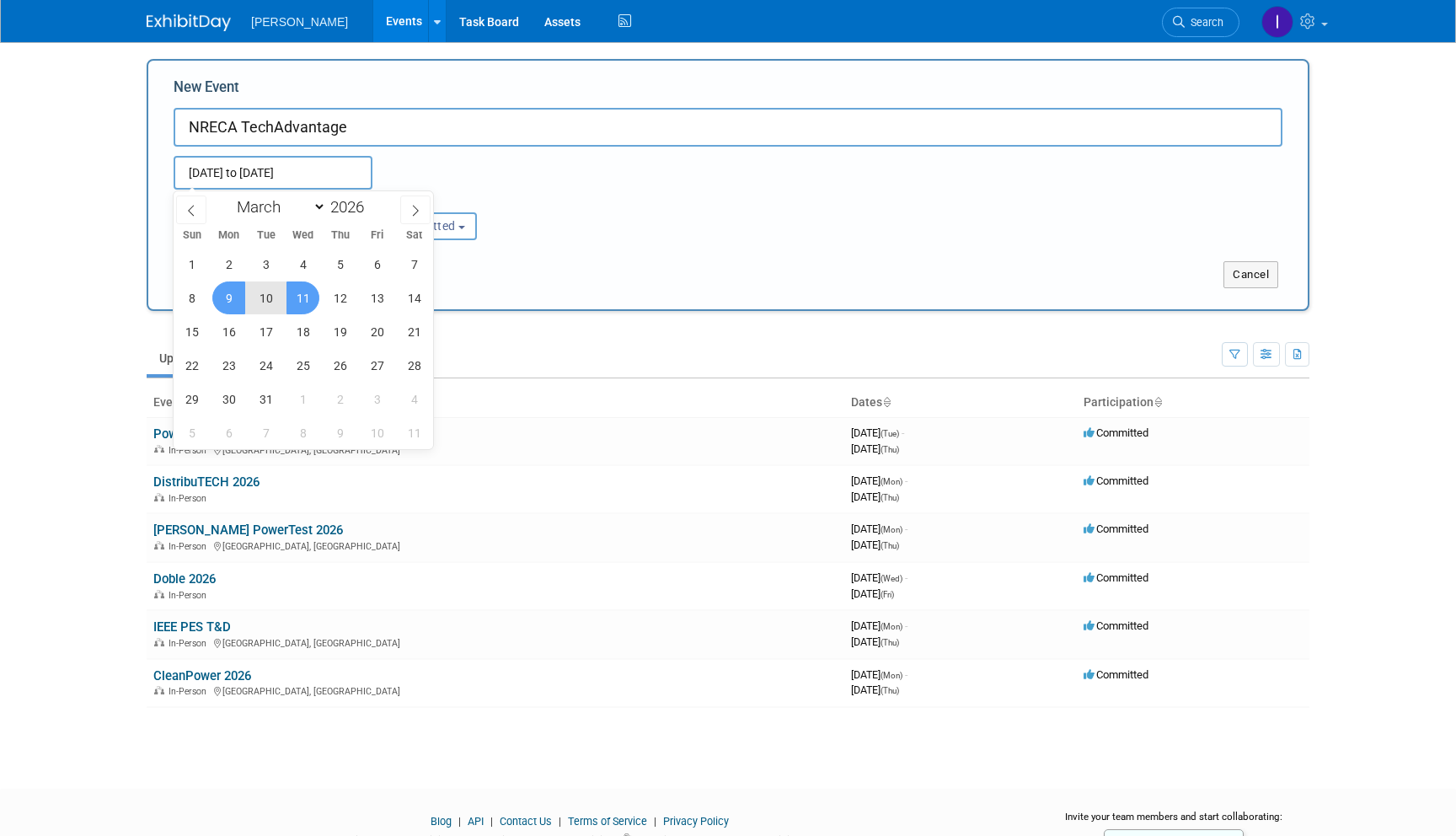
click at [315, 300] on span "11" at bounding box center [303, 298] width 33 height 33
type input "Mar 9, 2026 to Mar 11, 2026"
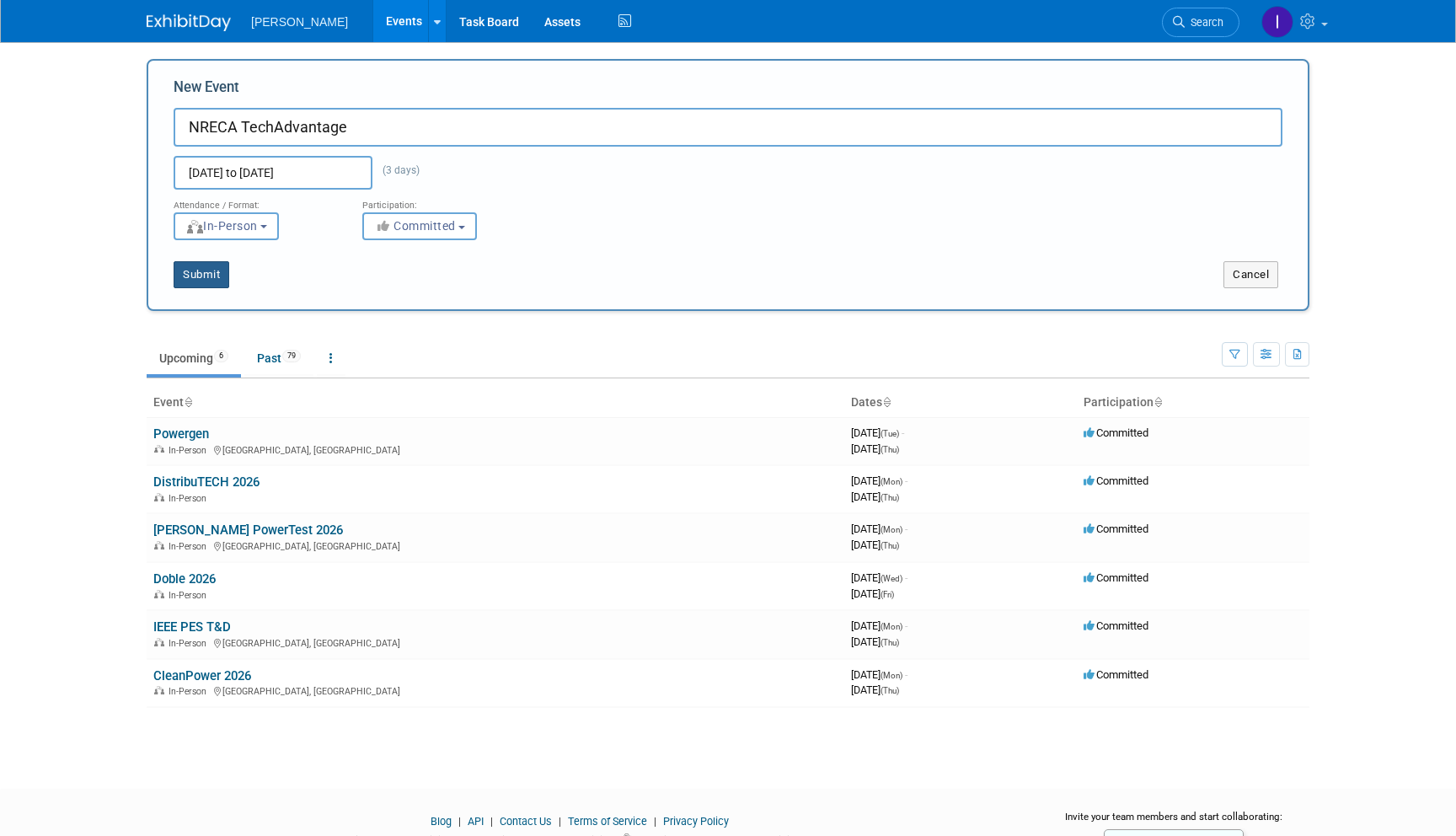
click at [205, 268] on button "Submit" at bounding box center [201, 275] width 56 height 27
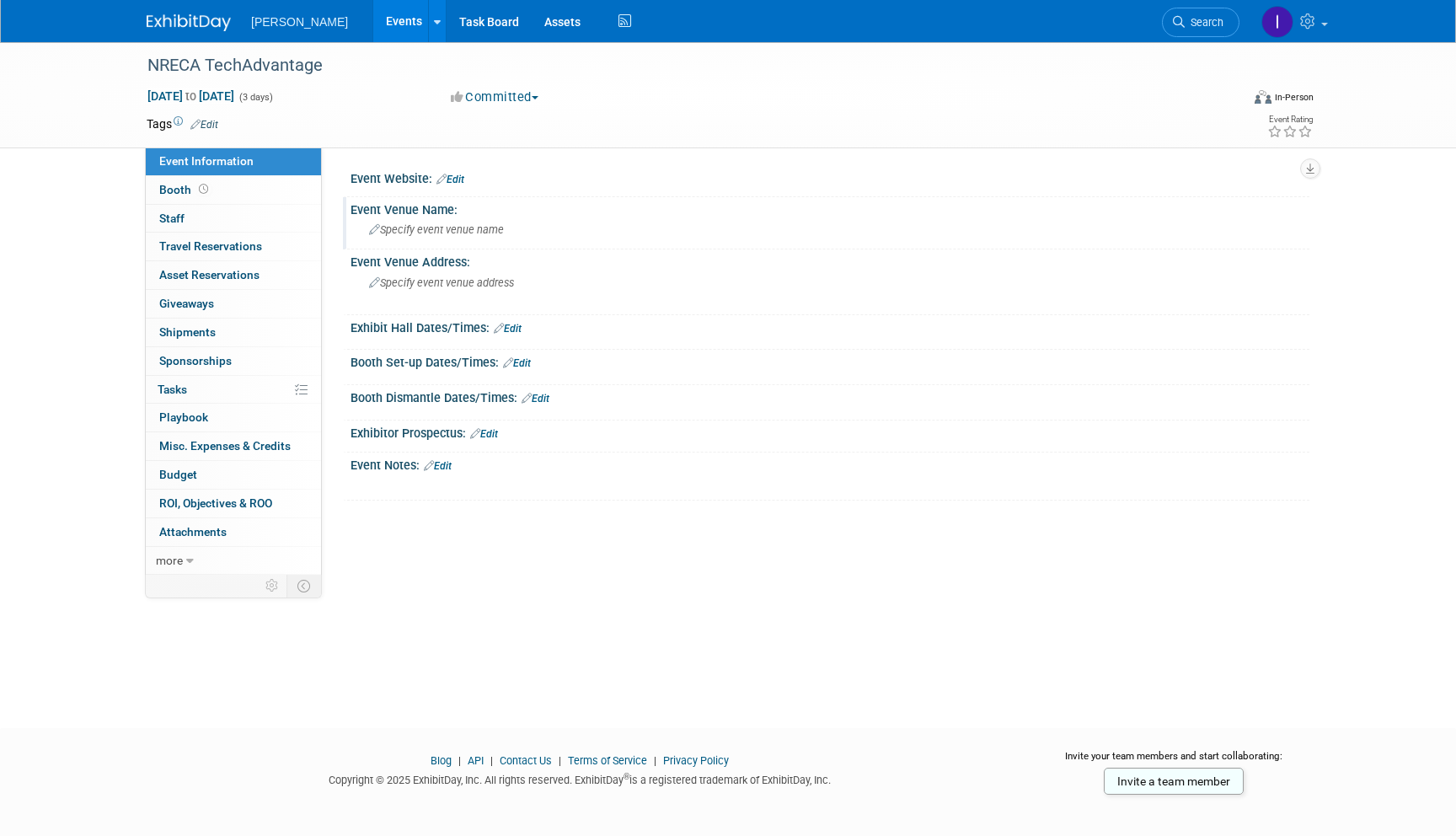
click at [412, 227] on span "Specify event venue name" at bounding box center [437, 229] width 135 height 13
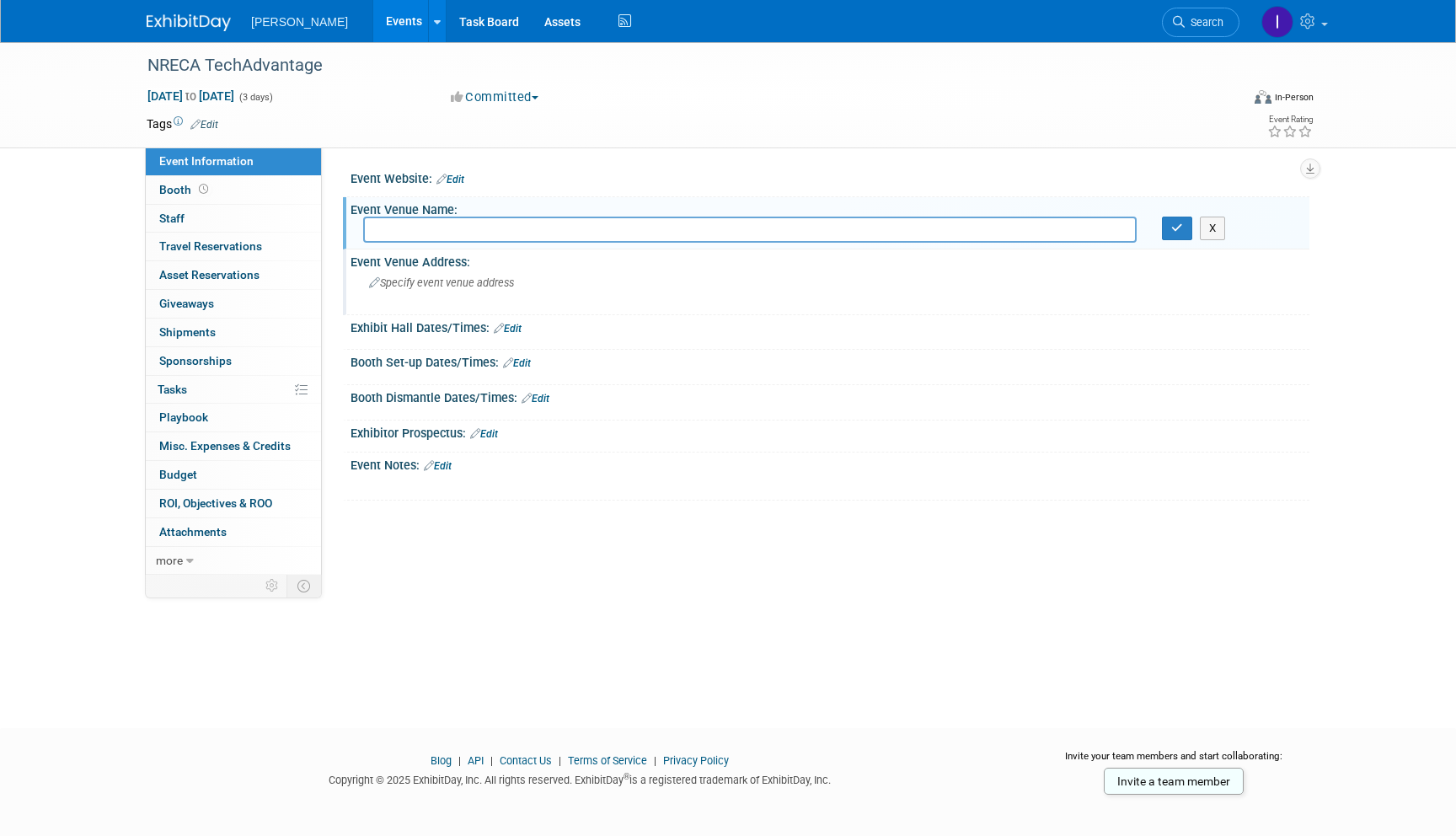
click at [441, 282] on span "Specify event venue address" at bounding box center [441, 282] width 145 height 13
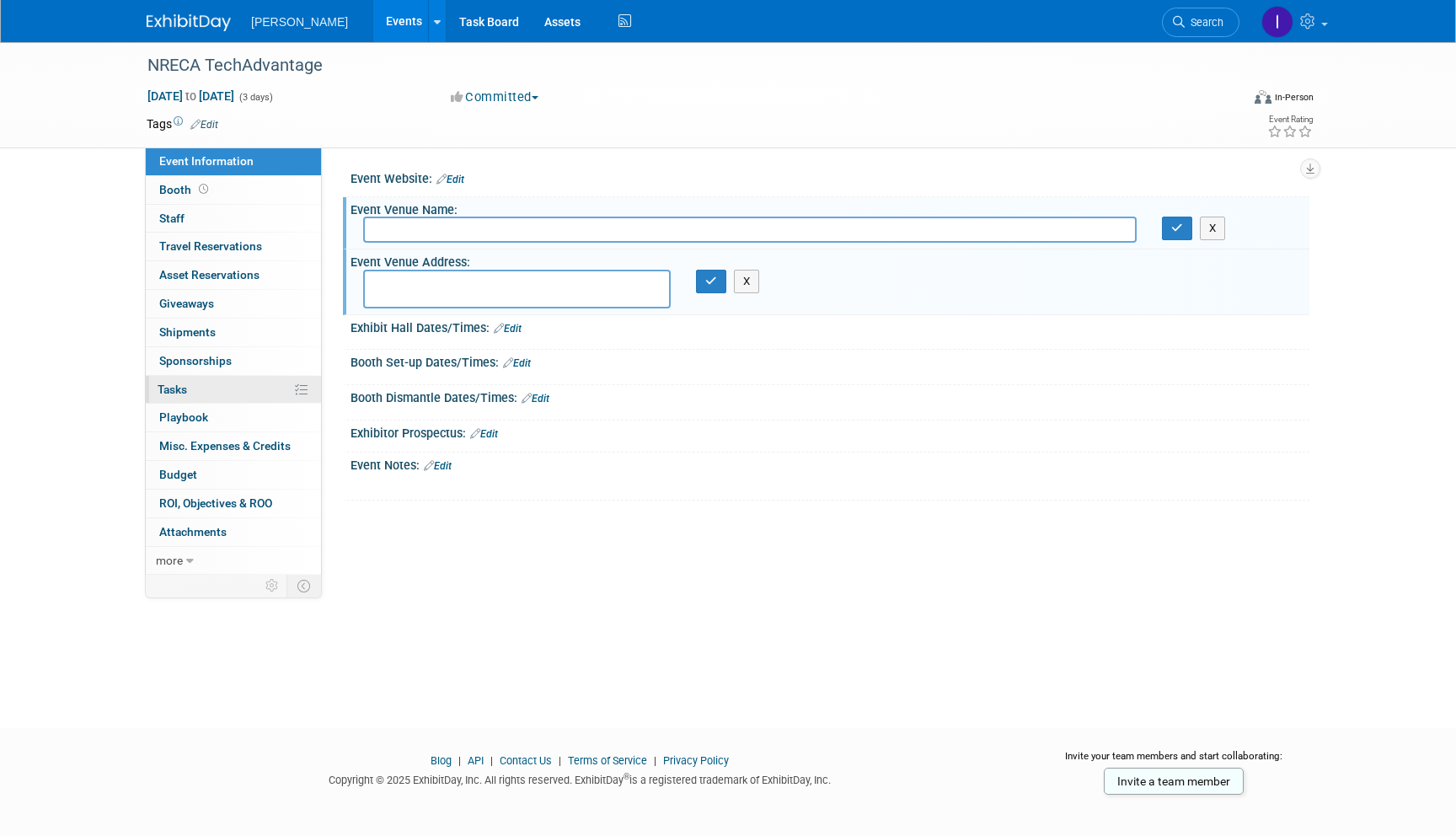
click at [181, 392] on span "Tasks 0%" at bounding box center [172, 389] width 29 height 14
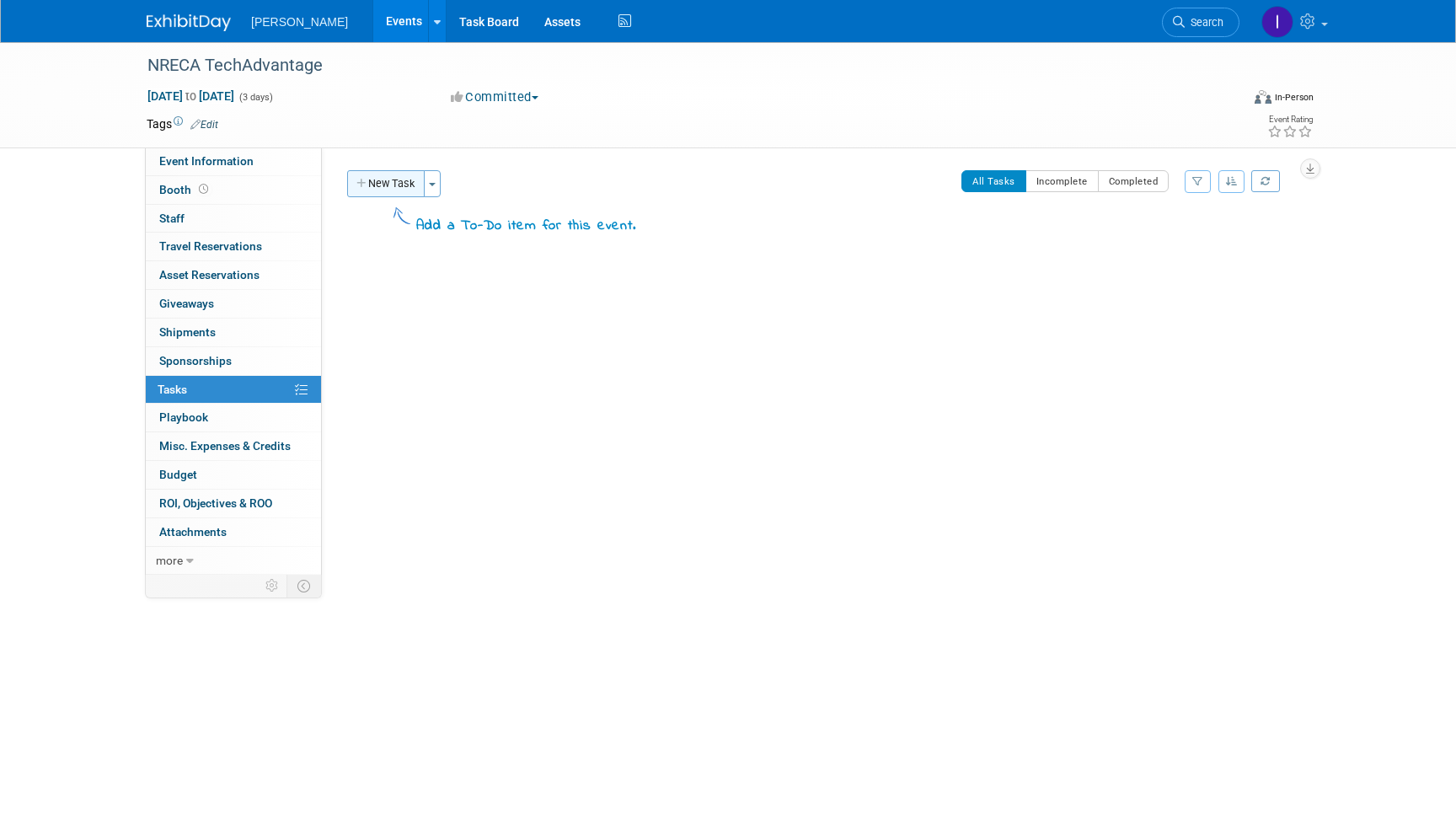
click at [411, 191] on button "New Task" at bounding box center [386, 184] width 78 height 27
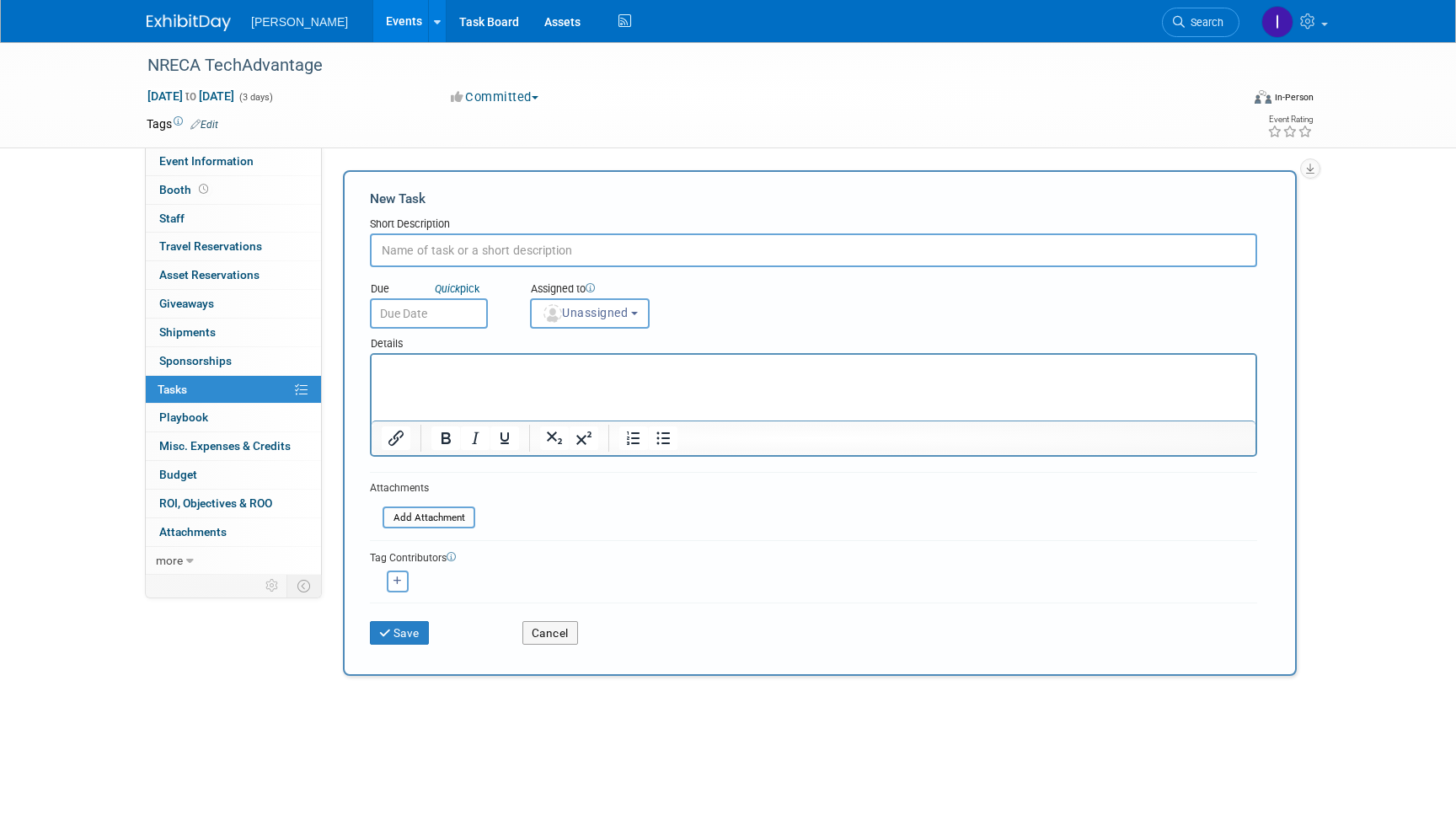
paste input "The [GEOGRAPHIC_DATA] in [GEOGRAPHIC_DATA], [GEOGRAPHIC_DATA]."
type input "The [GEOGRAPHIC_DATA] in [GEOGRAPHIC_DATA], [GEOGRAPHIC_DATA]."
click at [420, 376] on p "Rich Text Area. Press ALT-0 for help." at bounding box center [814, 370] width 865 height 17
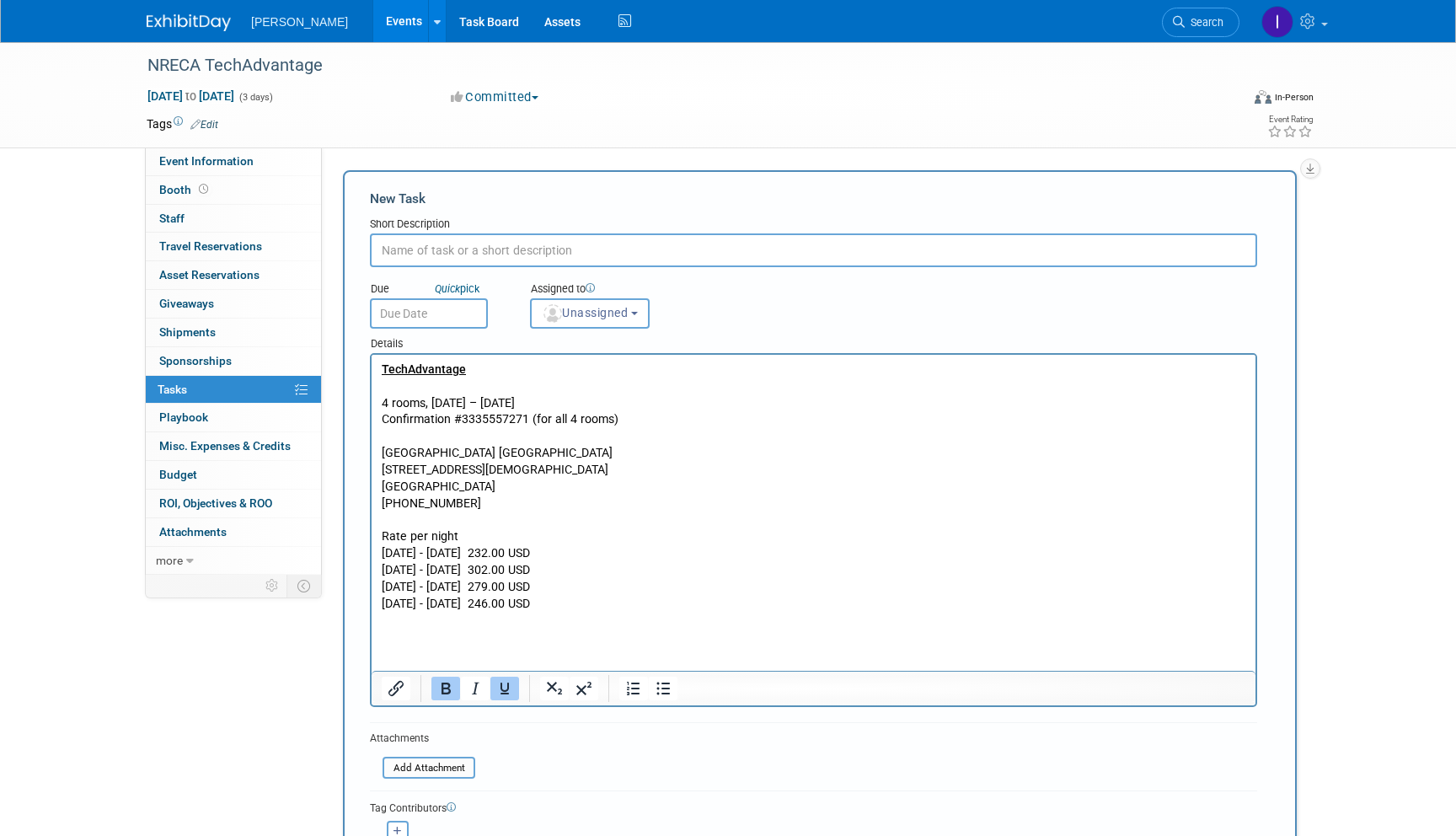
click at [431, 246] on input "text" at bounding box center [813, 250] width 888 height 33
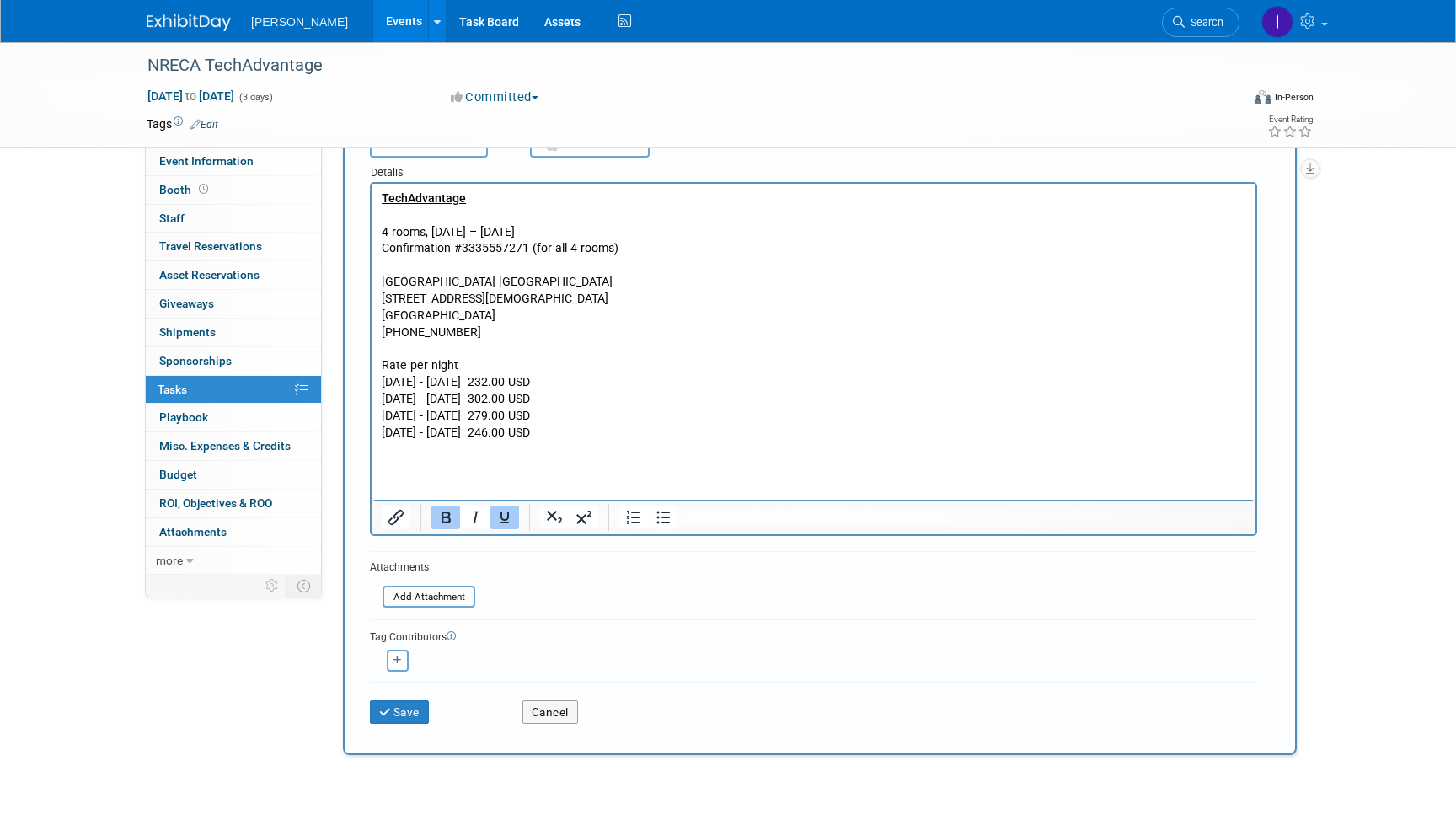
scroll to position [294, 0]
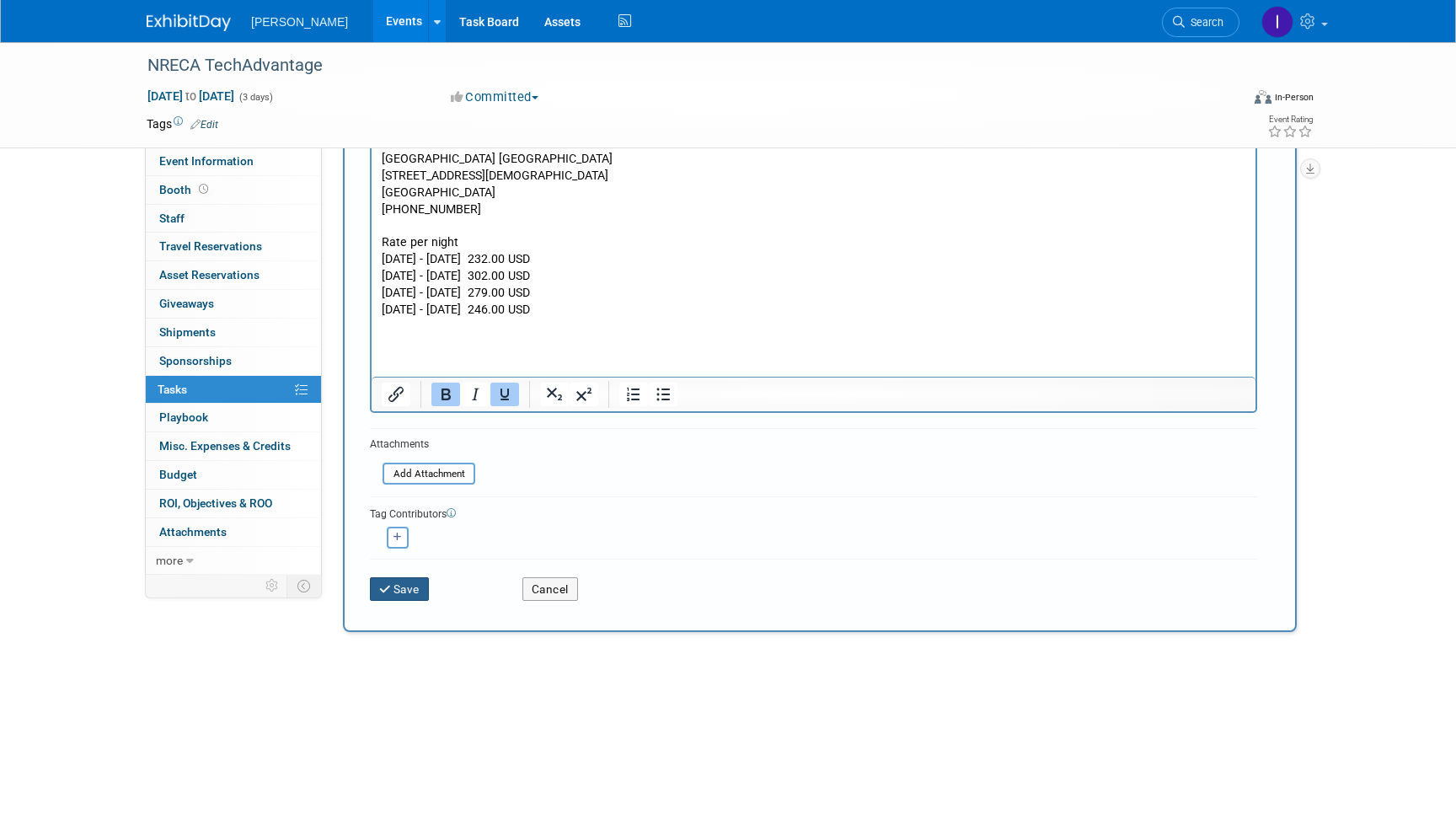
type input "Hotels"
click at [406, 597] on button "Save" at bounding box center [399, 589] width 59 height 24
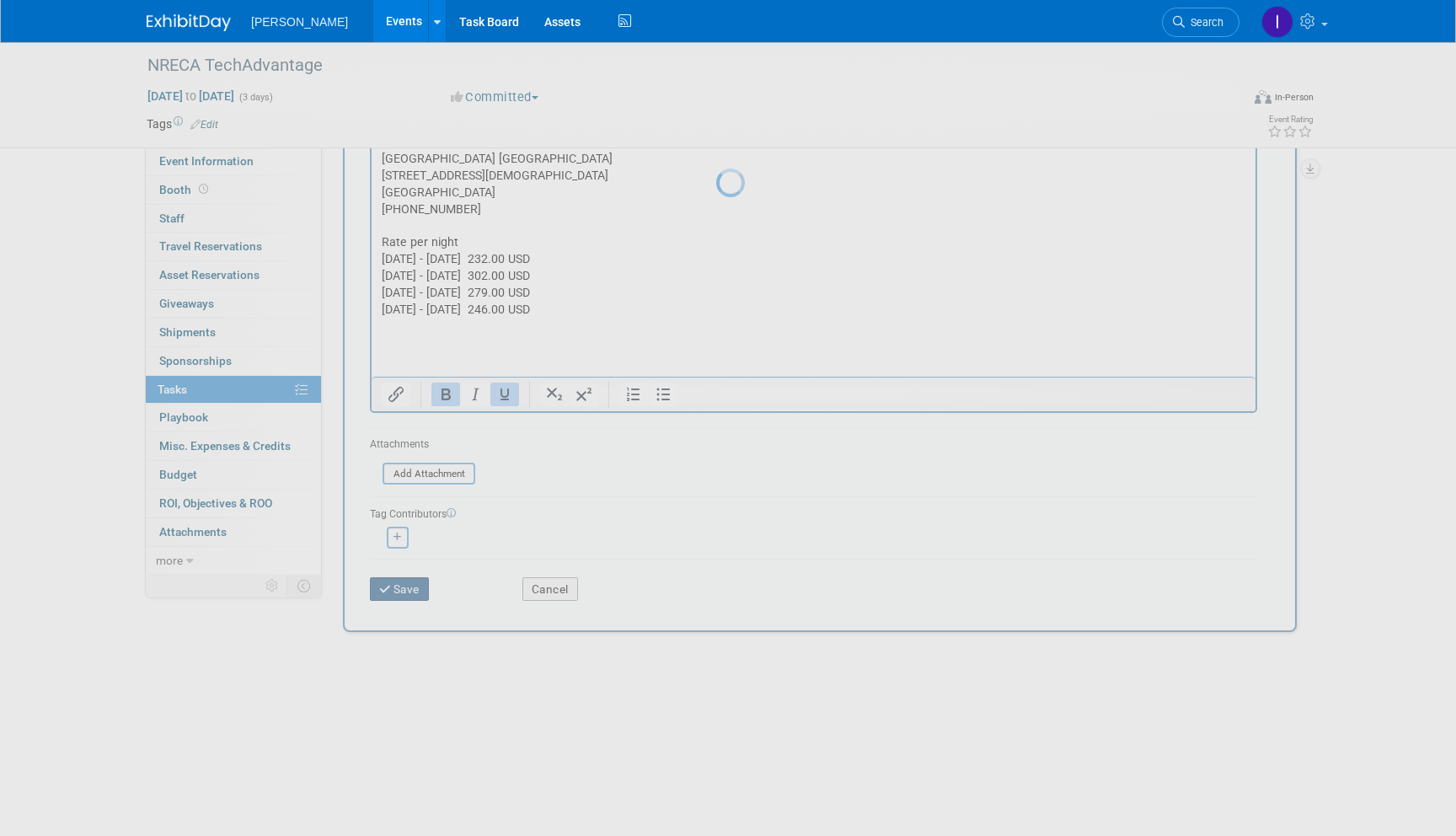
scroll to position [0, 0]
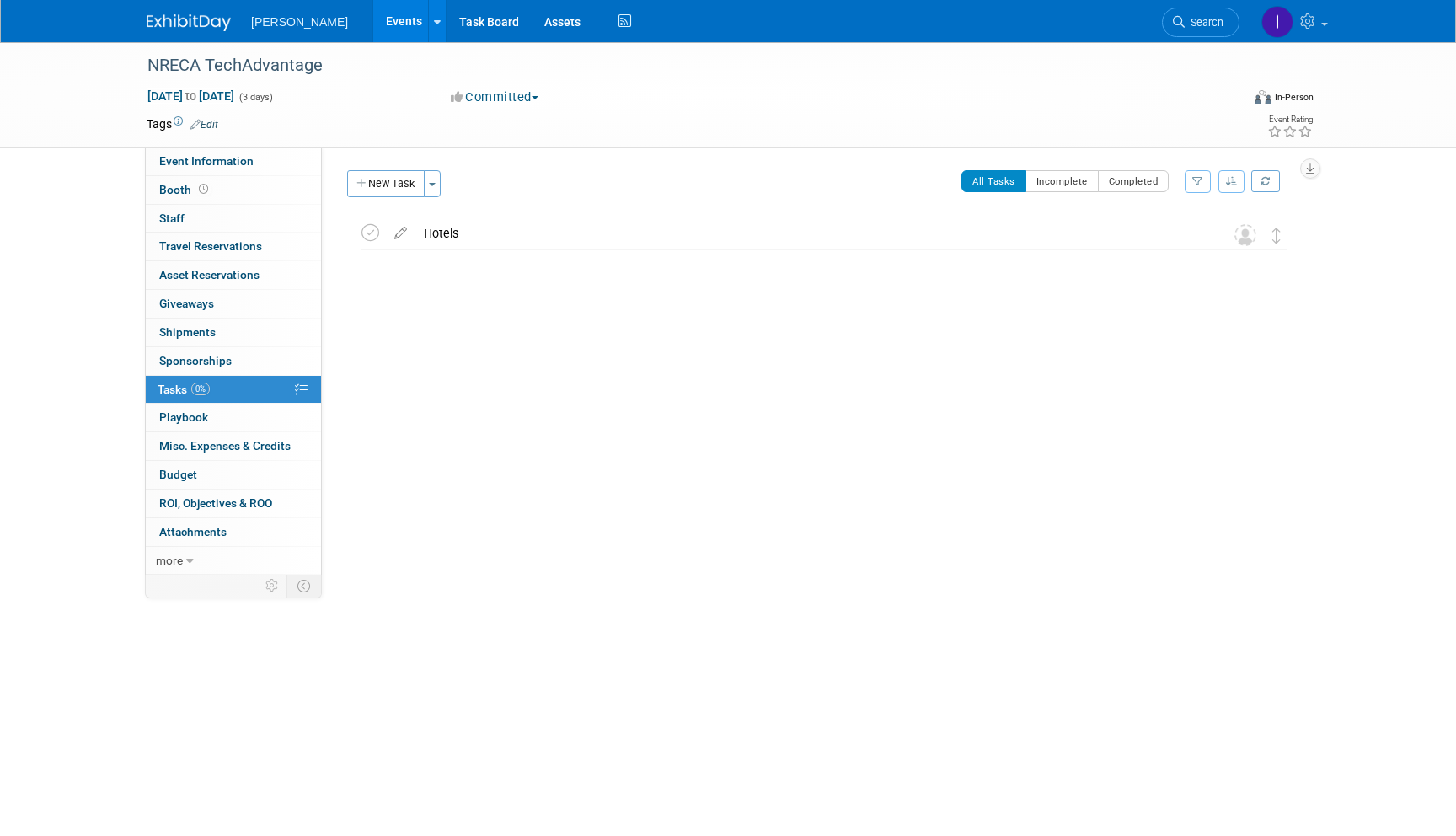
click at [399, 26] on link "Events" at bounding box center [404, 21] width 62 height 42
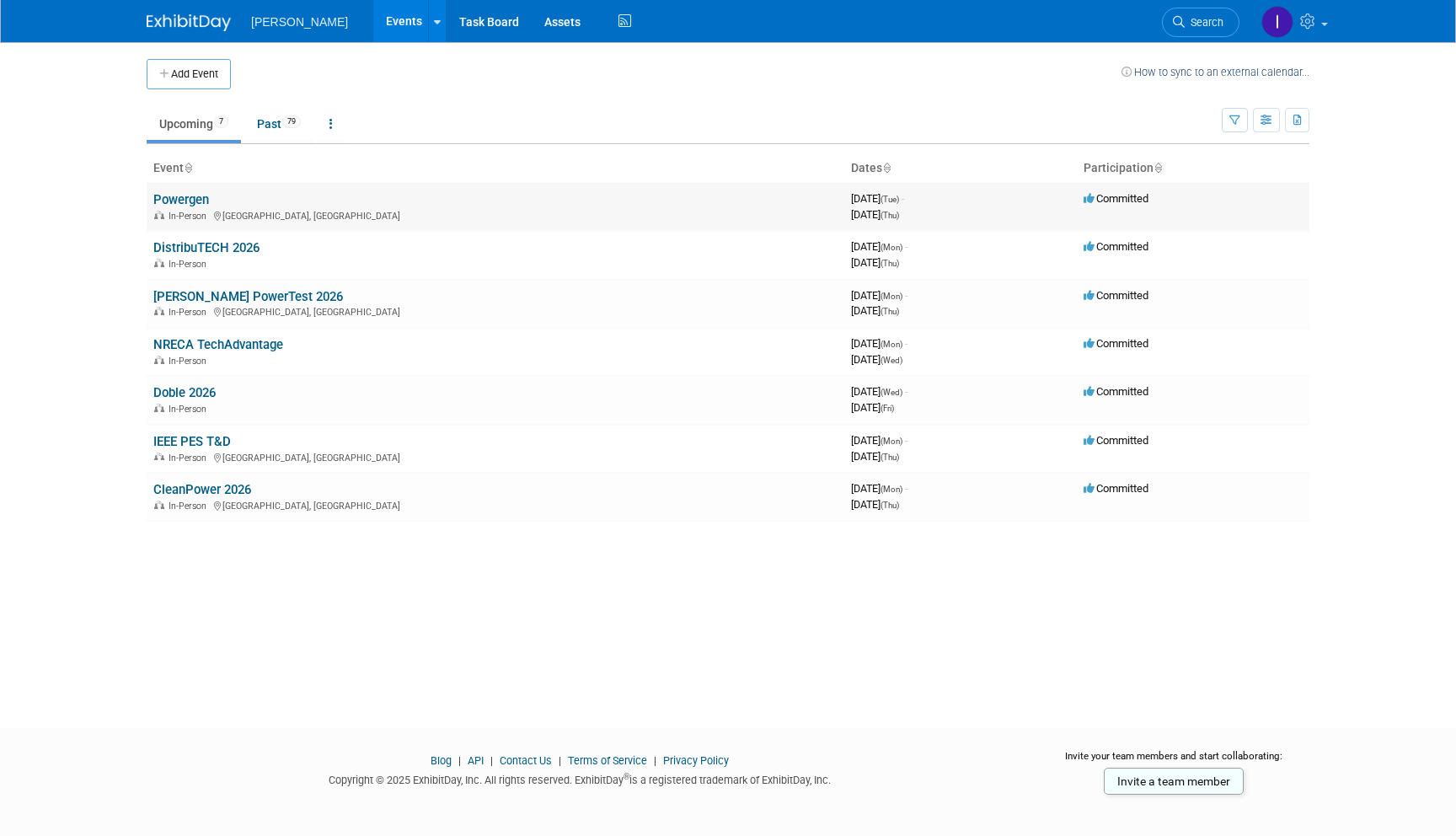
click at [166, 198] on link "Powergen" at bounding box center [181, 199] width 56 height 15
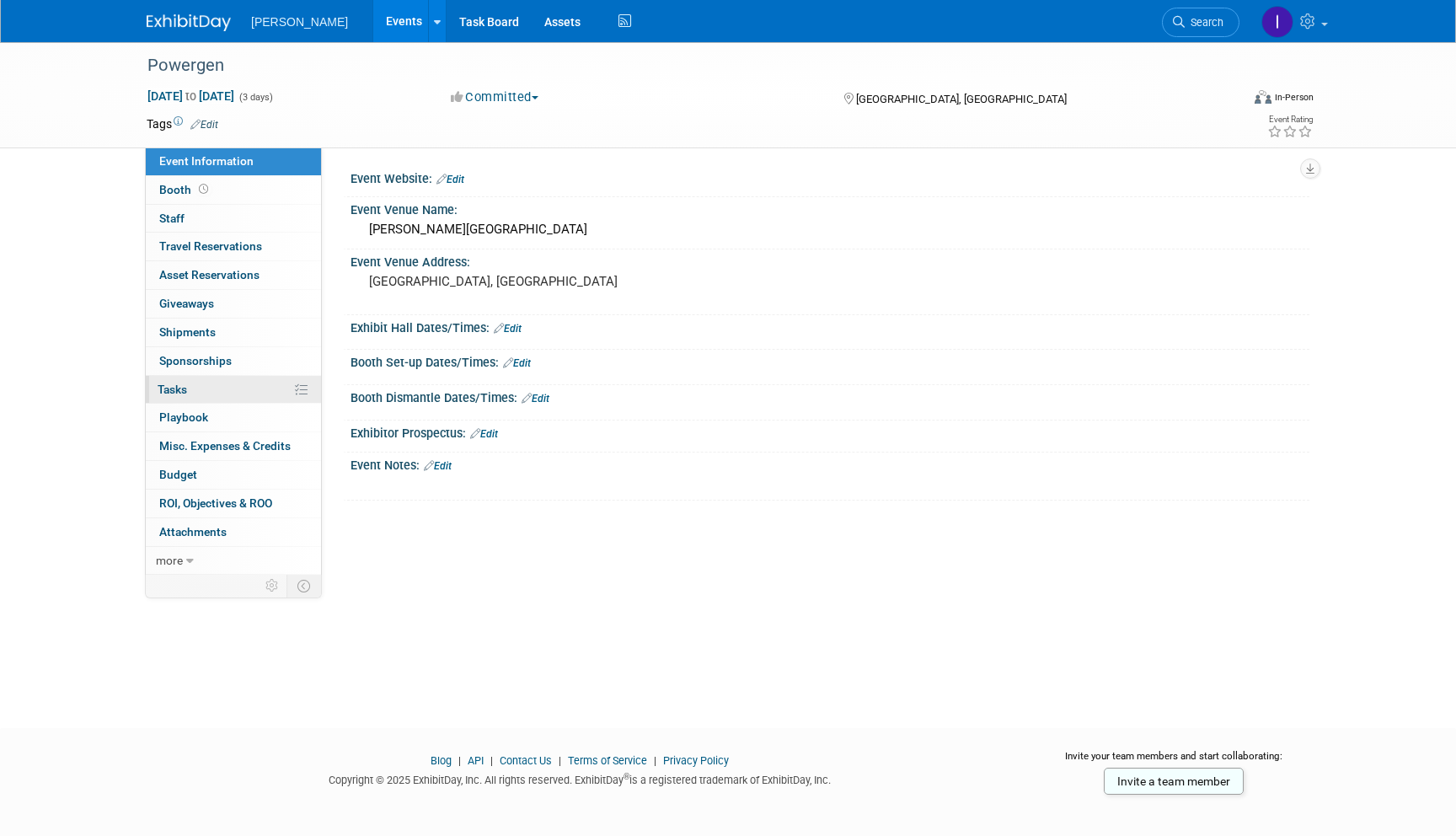
click at [182, 394] on span "Tasks 0%" at bounding box center [172, 389] width 29 height 14
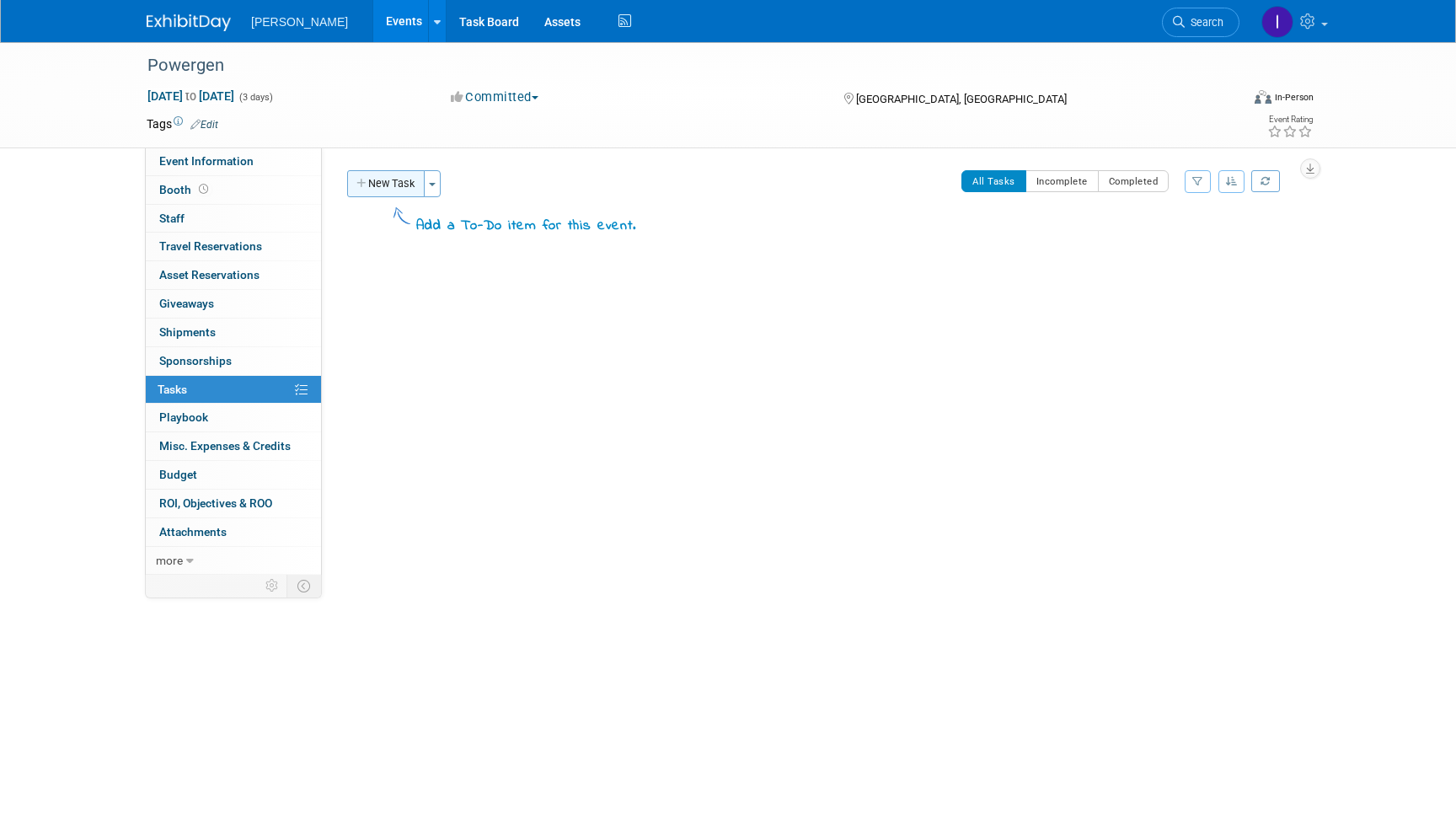
click at [385, 193] on button "New Task" at bounding box center [386, 184] width 78 height 27
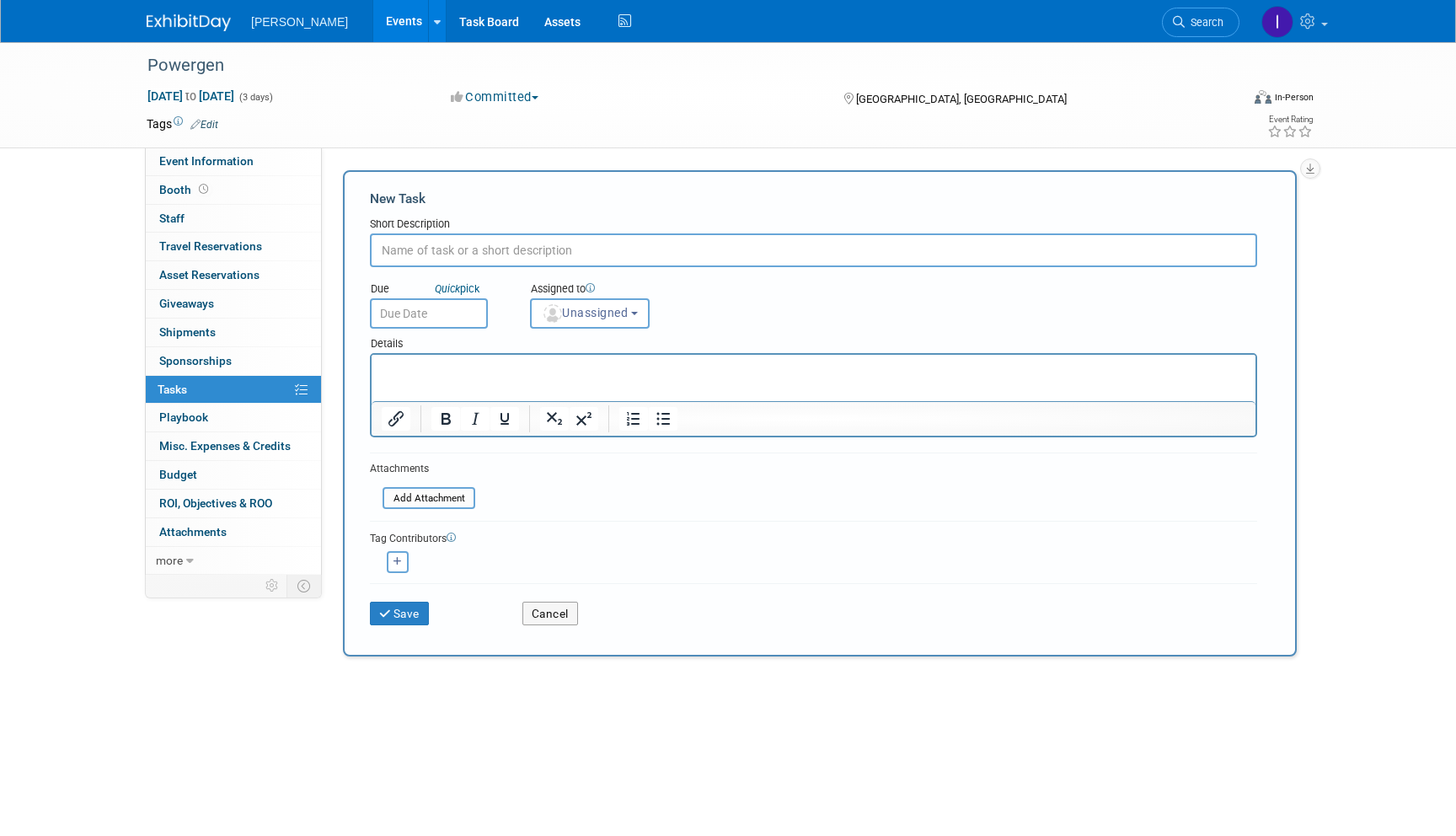
paste input "PowerGen 4 rooms, January 19 – 23, 2026 Confirmation: 61680524 Confirmation: 26…"
type input "PowerGen 4 rooms, January 19 – 23, 2026 Confirmation: 61680524 Confirmation: 26…"
click at [419, 378] on html at bounding box center [813, 367] width 884 height 24
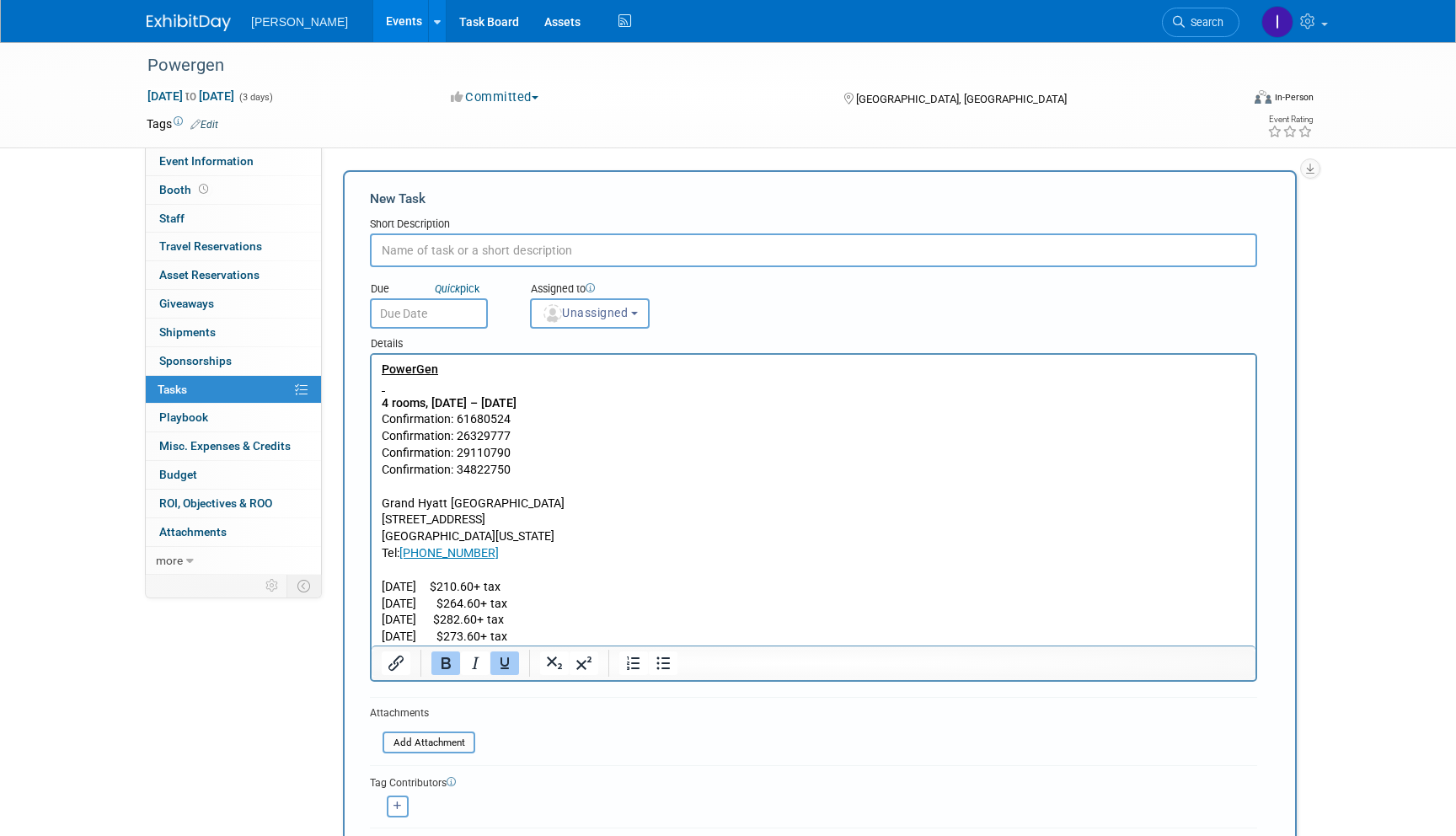
click at [417, 276] on div "Due Quick pick" at bounding box center [437, 301] width 160 height 55
click at [417, 261] on input "text" at bounding box center [813, 250] width 888 height 33
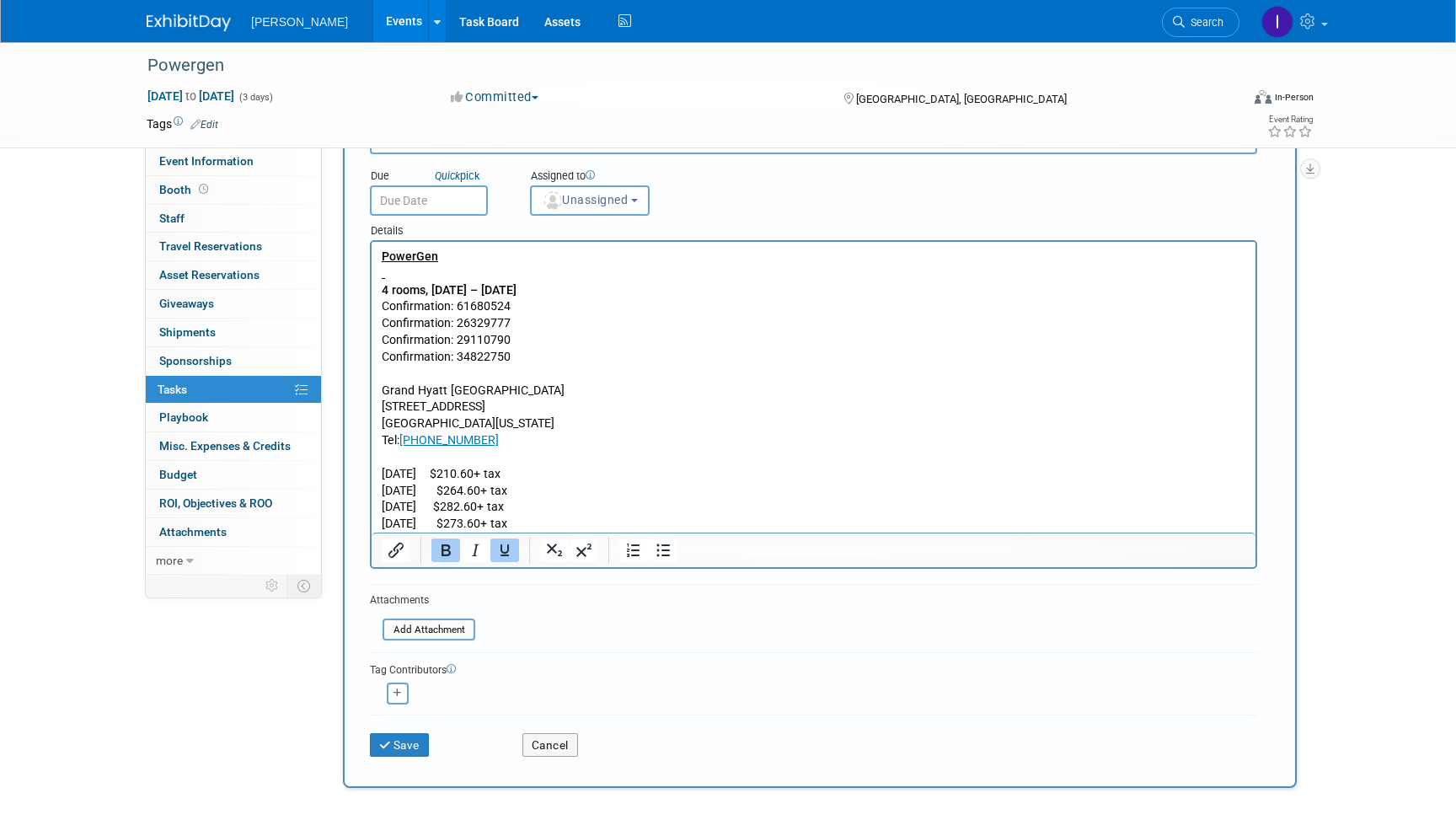
scroll to position [269, 0]
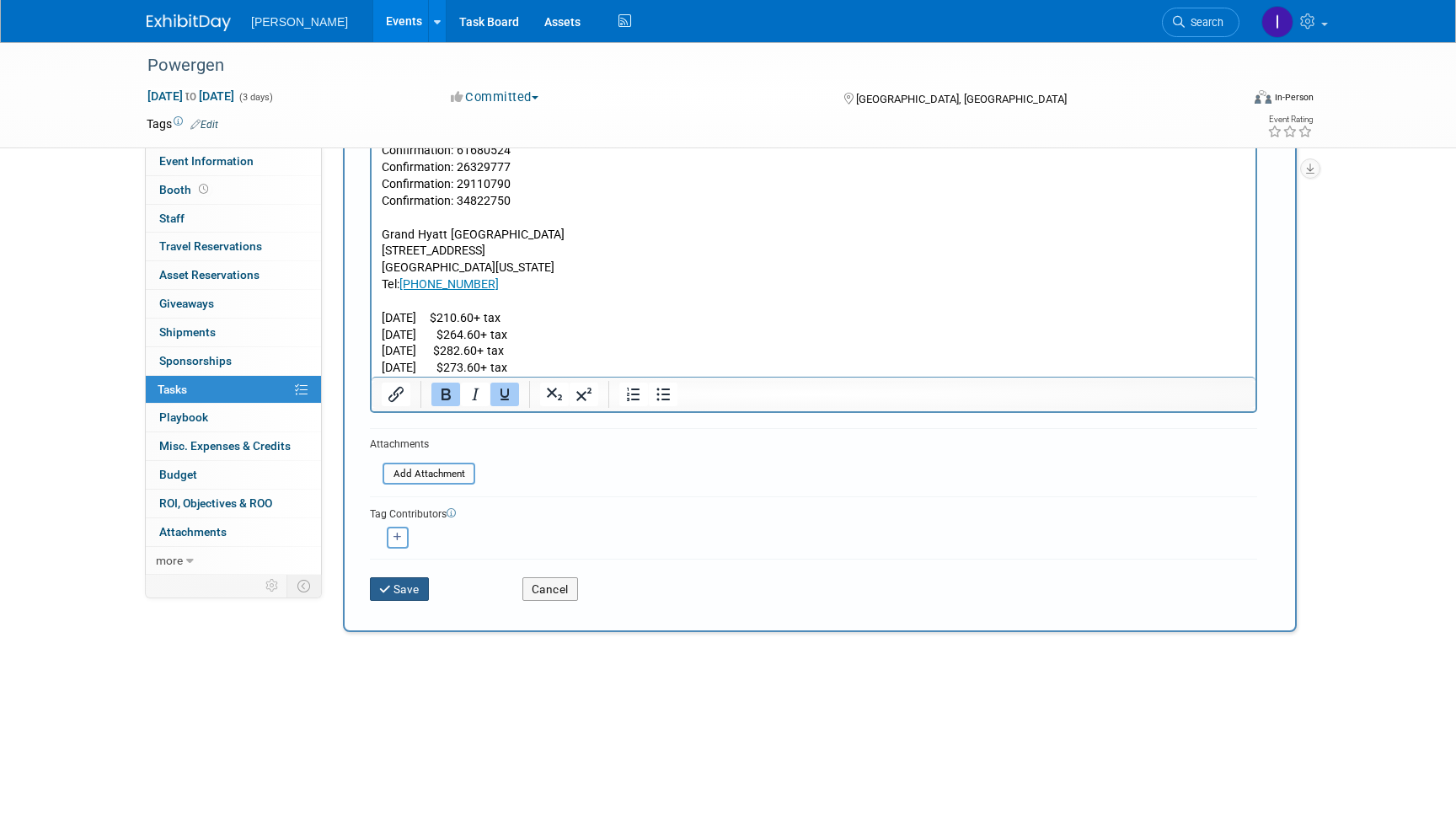
type input "Hotels"
click at [404, 589] on button "Save" at bounding box center [399, 589] width 59 height 24
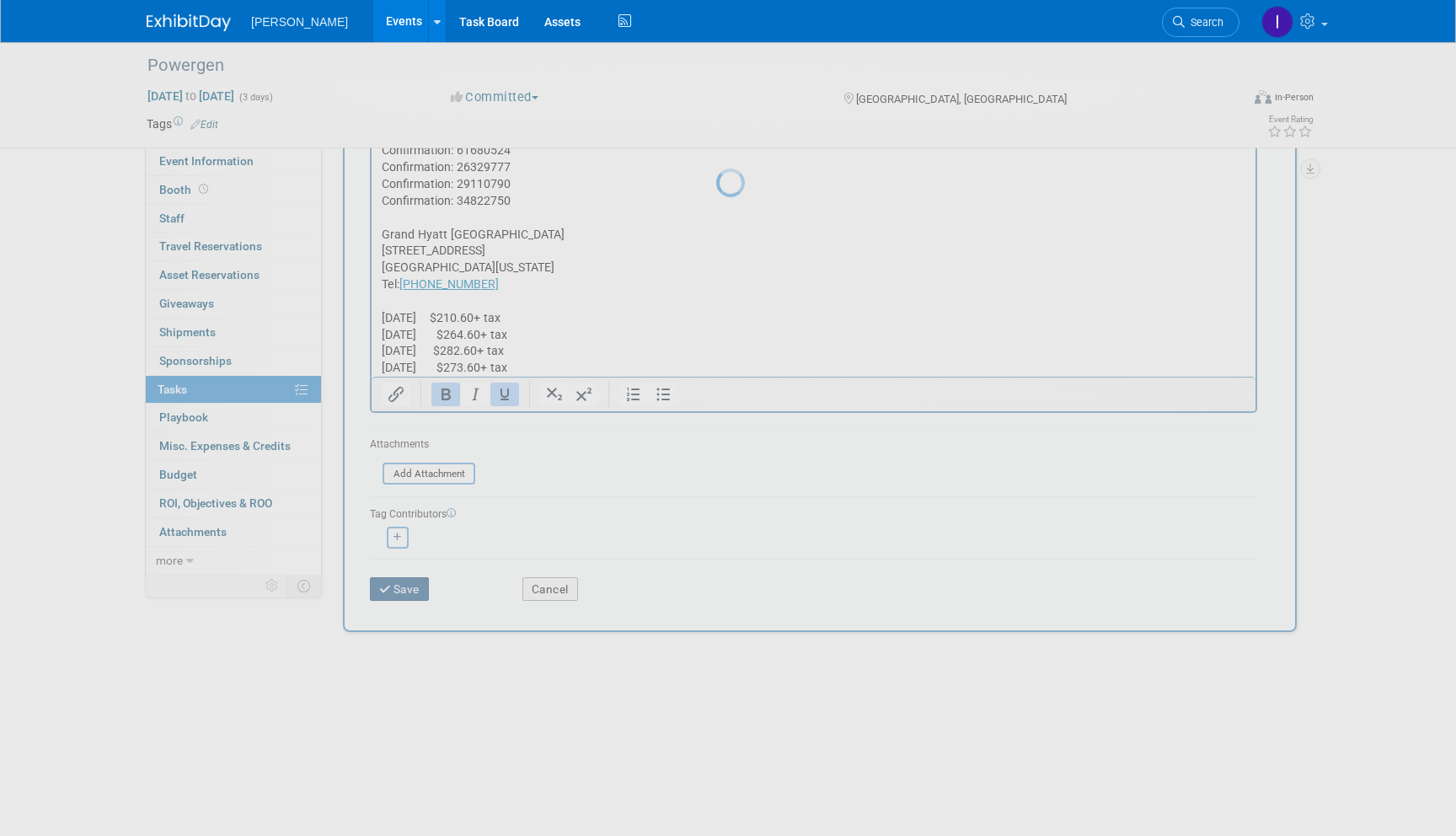
scroll to position [0, 0]
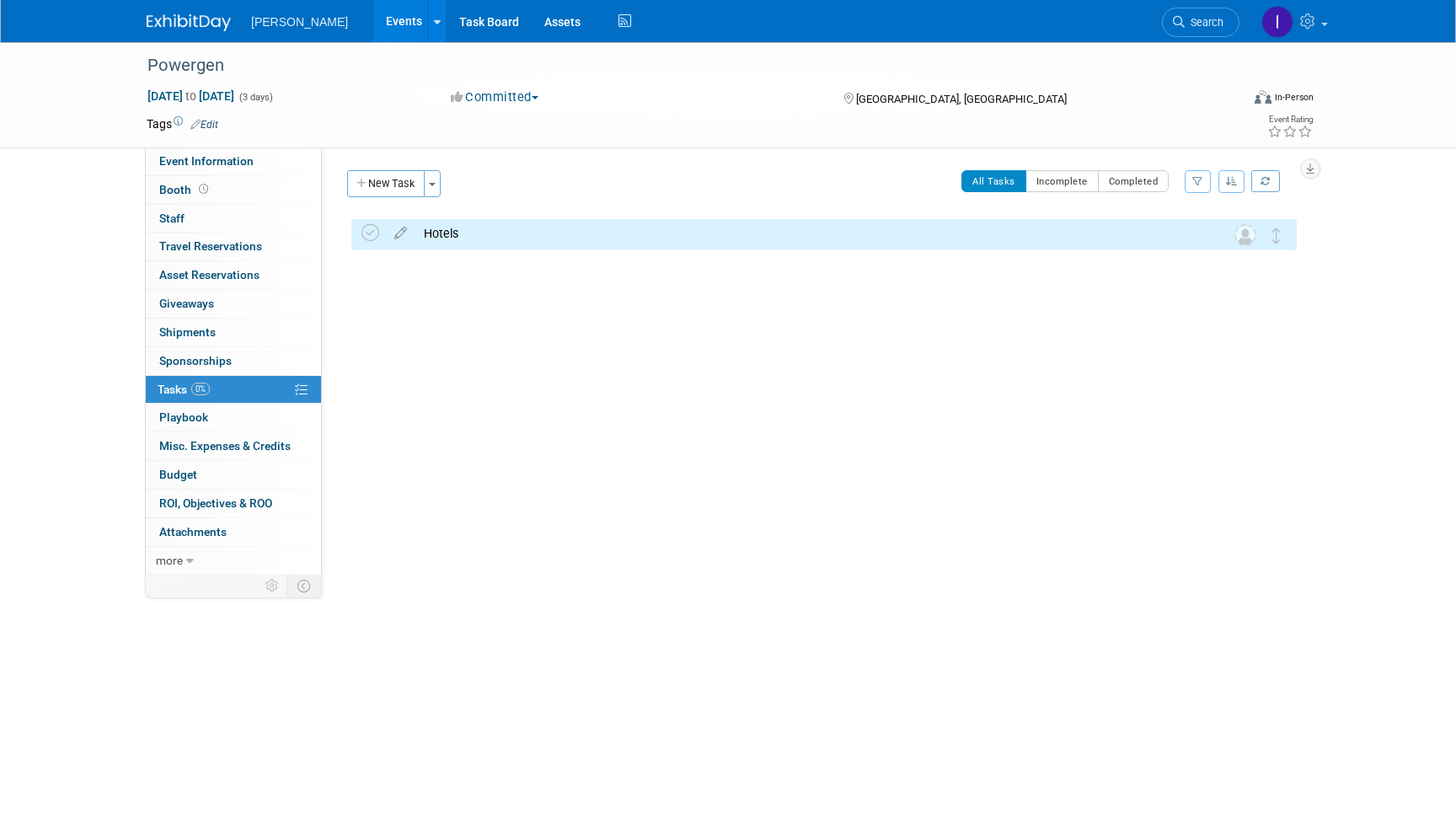
click at [383, 28] on link "Events" at bounding box center [404, 21] width 62 height 42
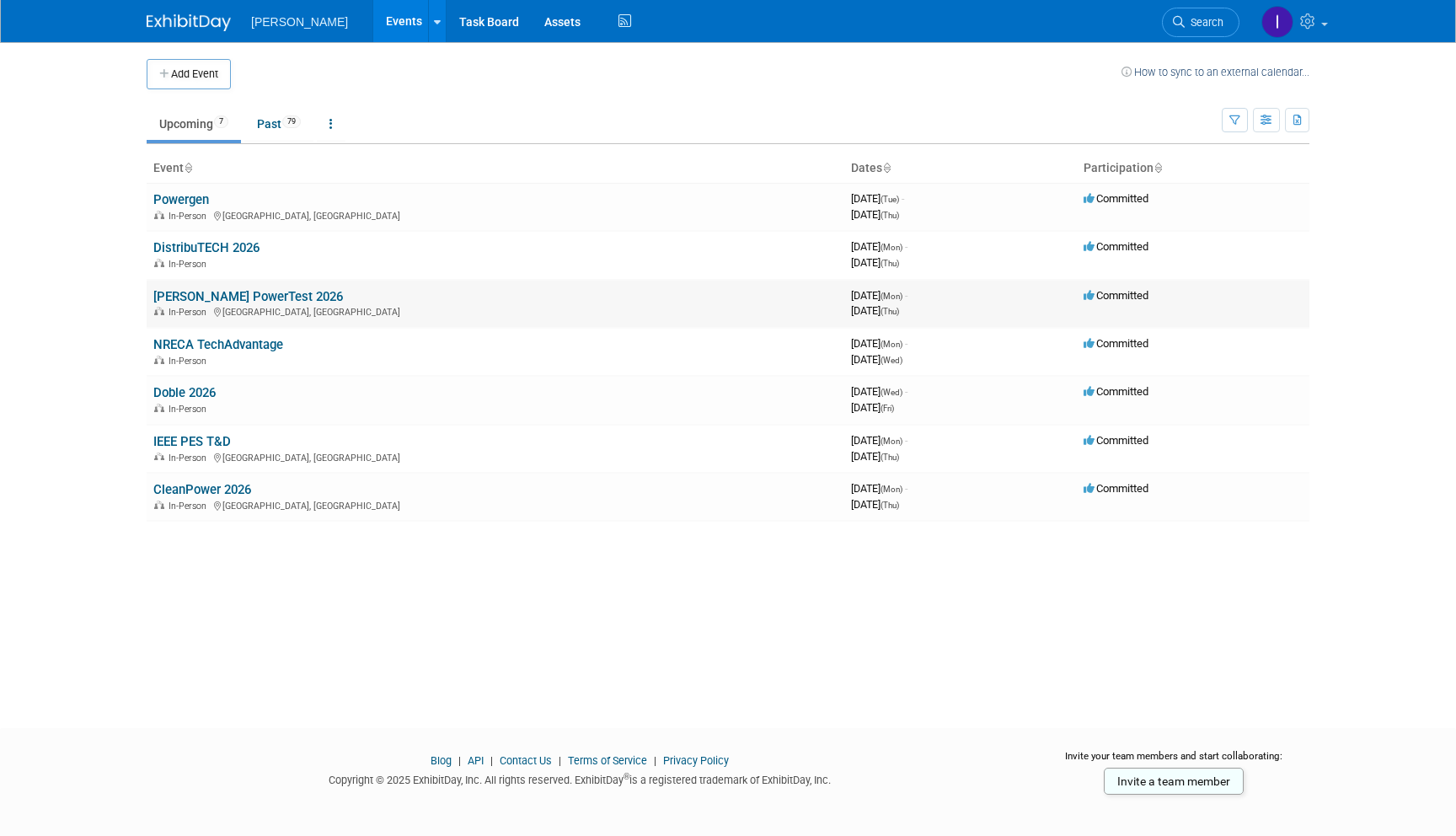
click at [192, 290] on link "NETA PowerTest 2026" at bounding box center [248, 297] width 190 height 15
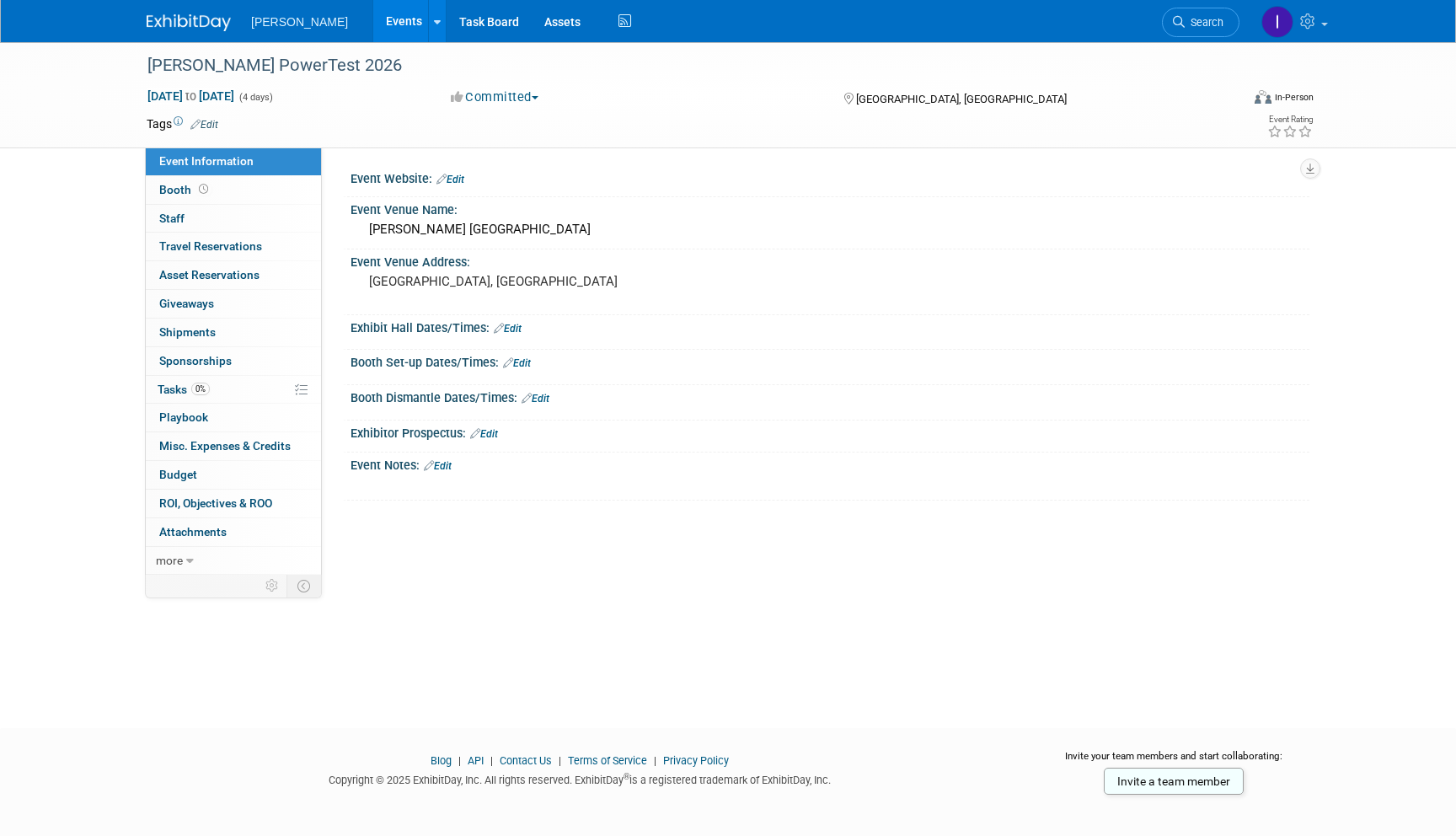
click at [395, 27] on link "Events" at bounding box center [404, 21] width 62 height 42
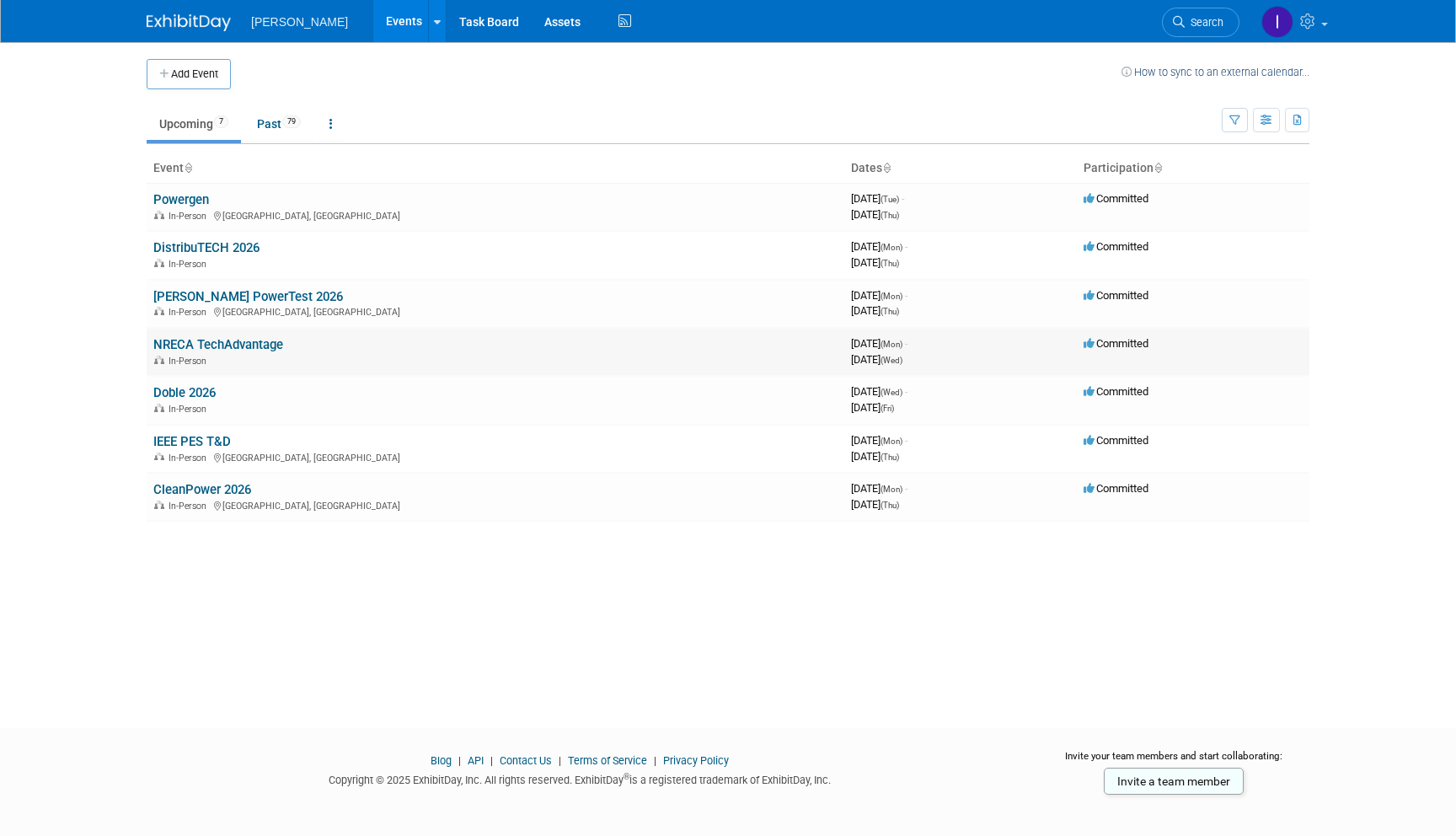
click at [226, 342] on link "NRECA TechAdvantage" at bounding box center [218, 345] width 130 height 15
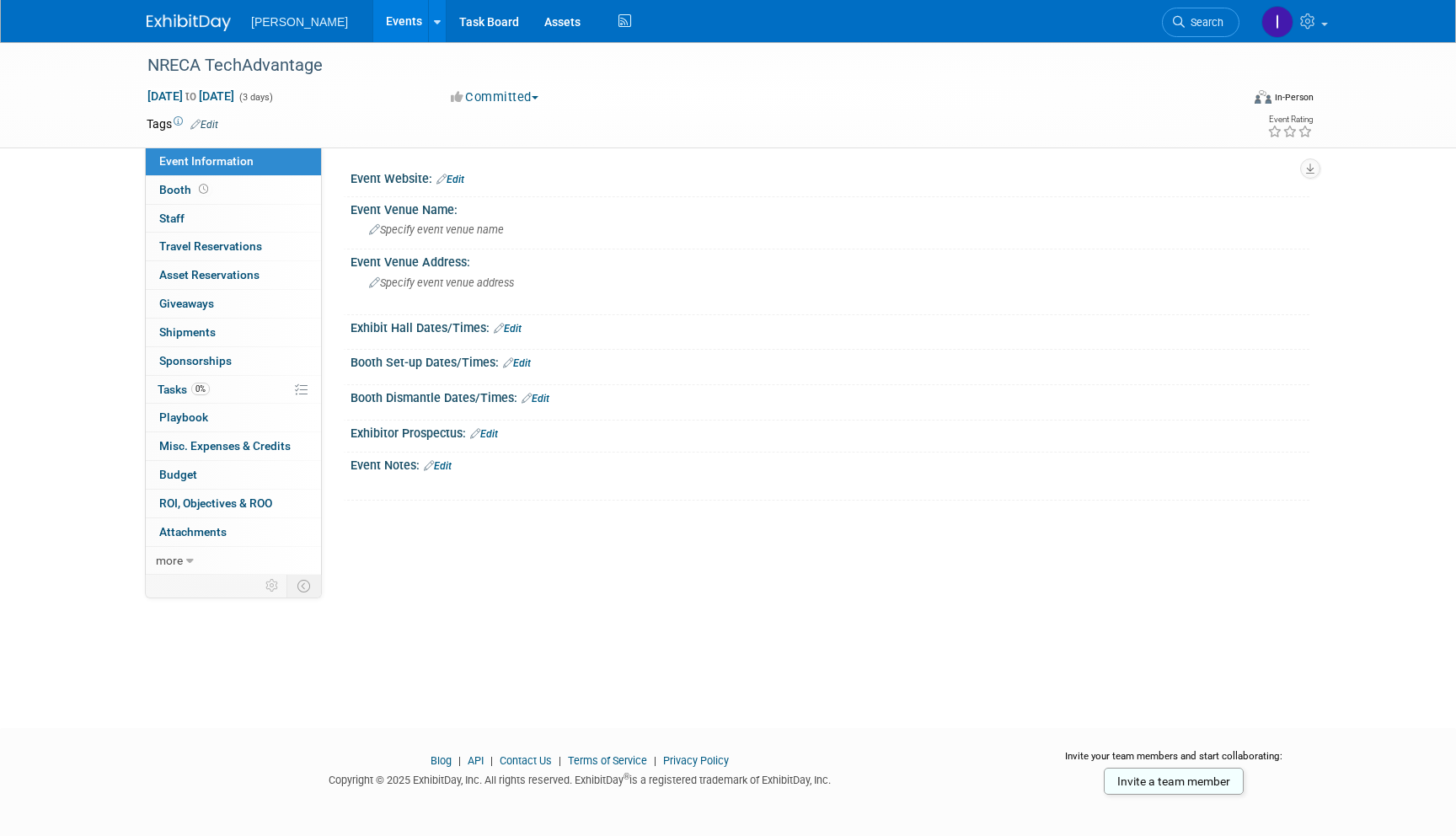
click at [397, 23] on link "Events" at bounding box center [404, 21] width 62 height 42
